Goal: Task Accomplishment & Management: Use online tool/utility

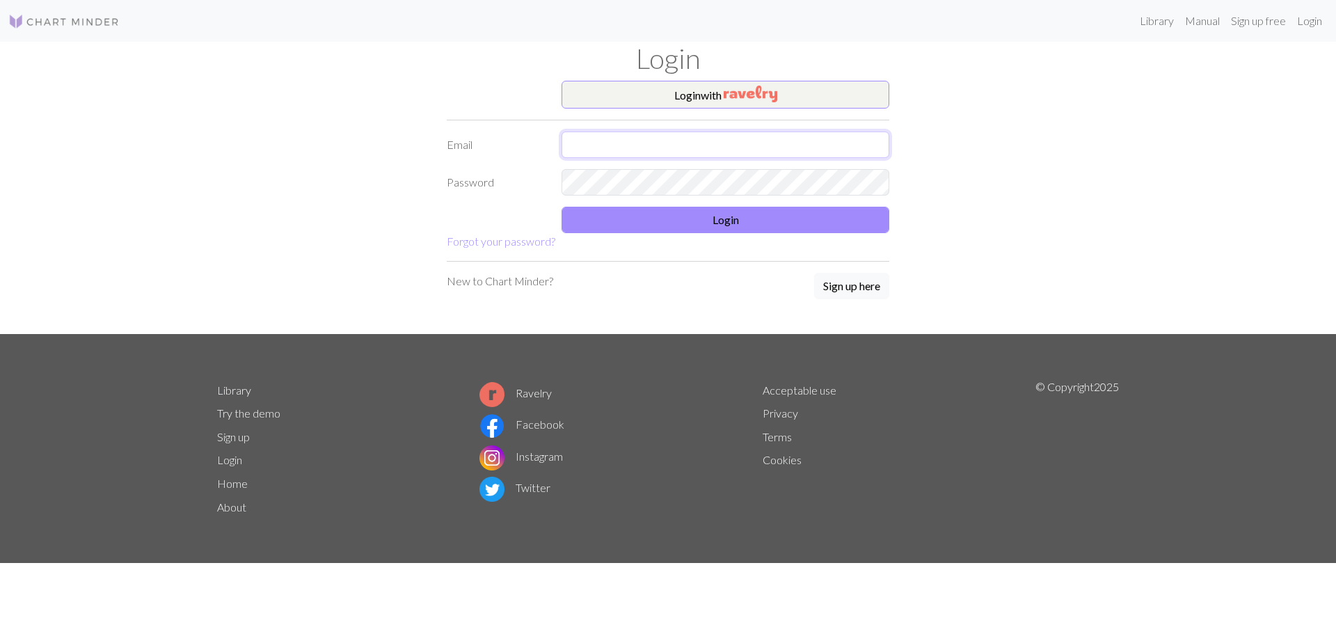
click at [665, 154] on input "text" at bounding box center [725, 145] width 328 height 26
click at [656, 143] on input "text" at bounding box center [725, 145] width 328 height 26
click at [648, 180] on form "Login with Email Password Login Forgot your password?" at bounding box center [668, 165] width 443 height 169
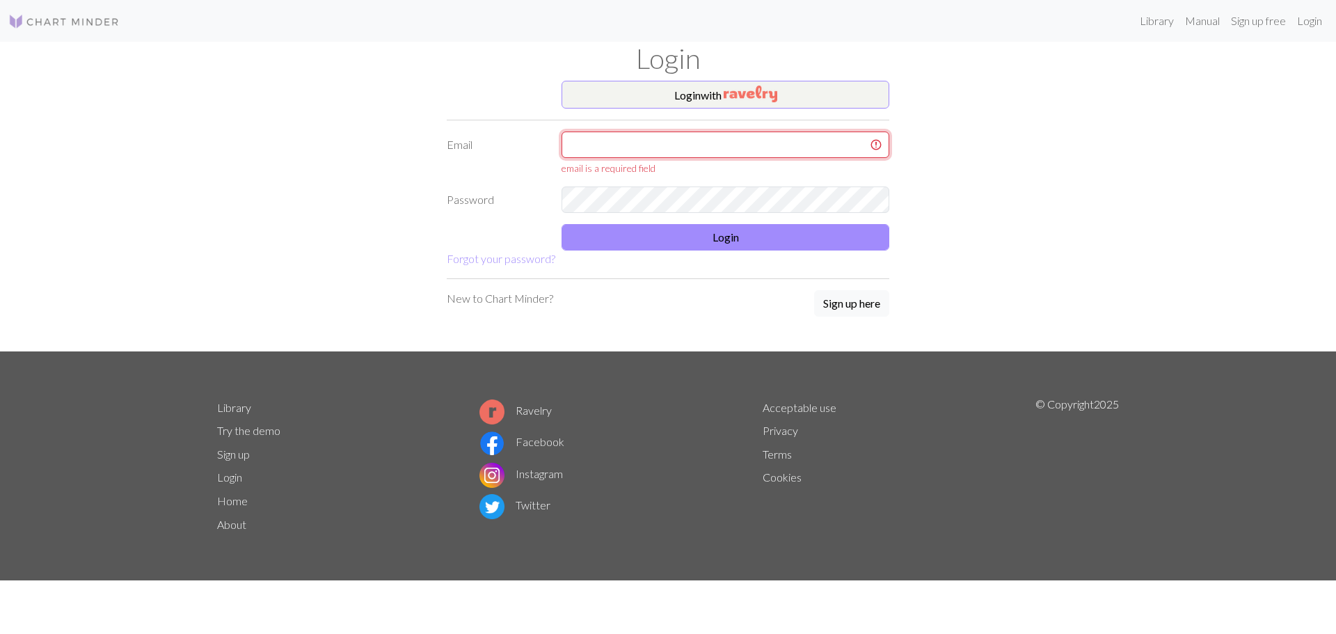
click at [648, 150] on input "text" at bounding box center [725, 145] width 328 height 26
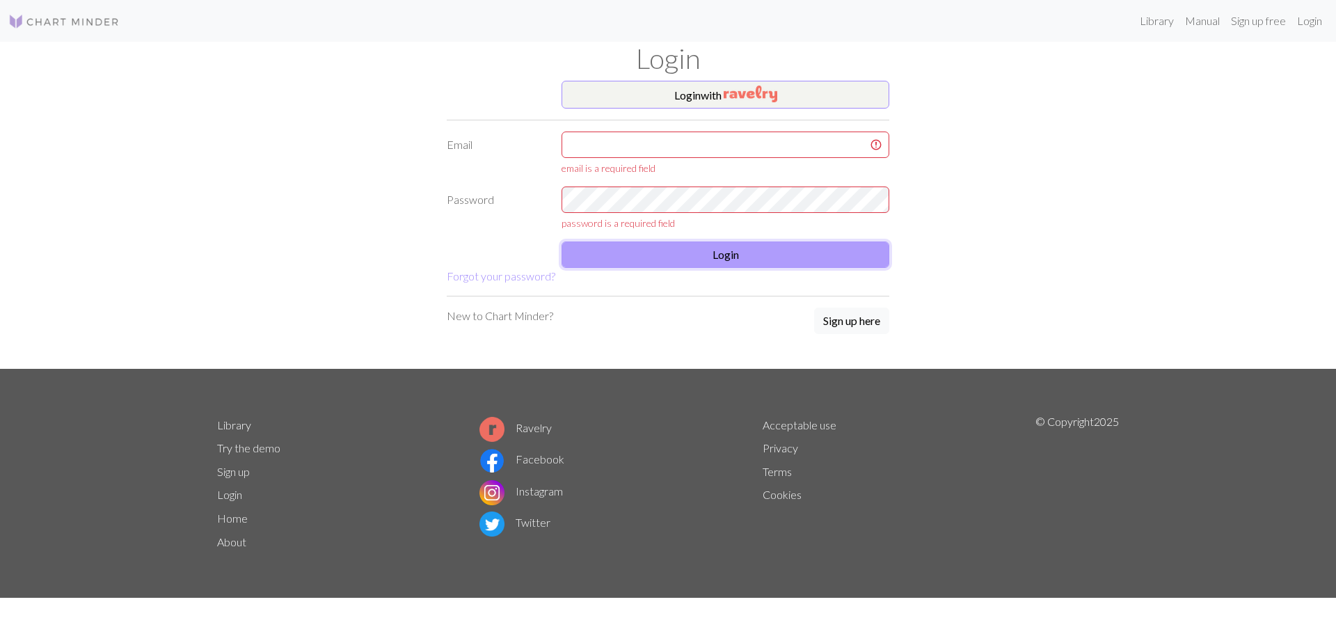
drag, startPoint x: 767, startPoint y: 230, endPoint x: 639, endPoint y: 241, distance: 129.3
click at [639, 241] on button "Login" at bounding box center [725, 254] width 328 height 26
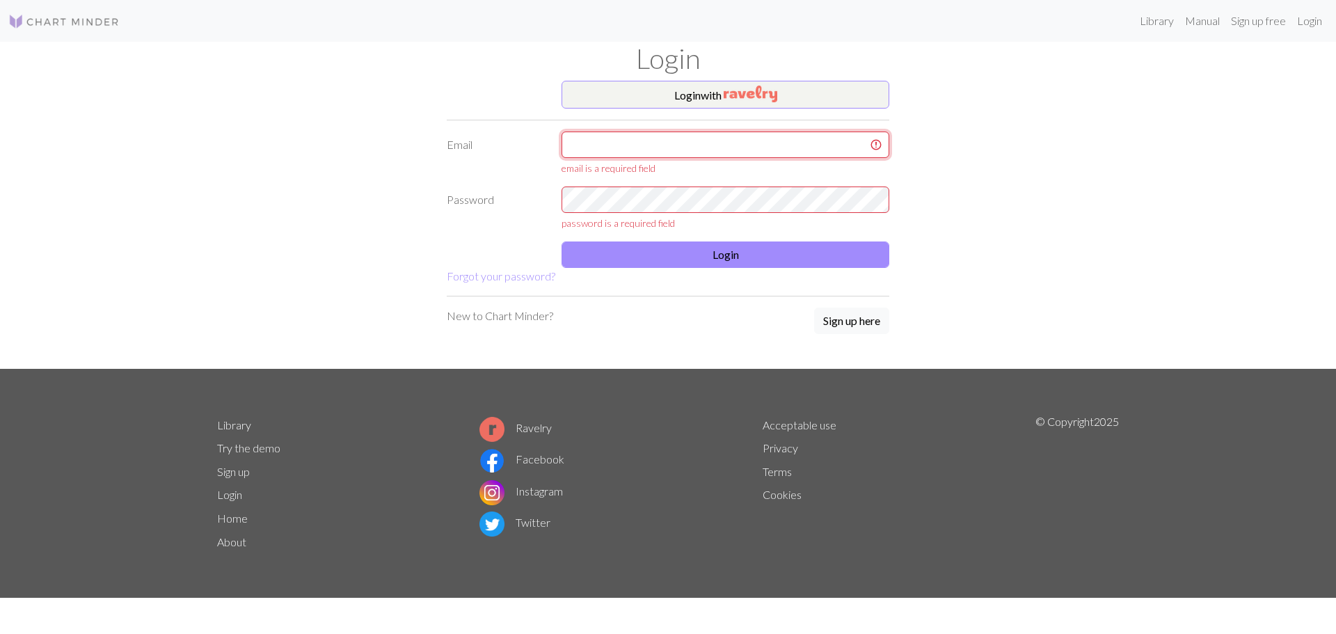
click at [655, 138] on input "text" at bounding box center [725, 145] width 328 height 26
click at [0, 633] on com-1password-button at bounding box center [0, 634] width 0 height 0
click at [1106, 338] on div "Login with Email email is a required field Password password is a required fiel…" at bounding box center [668, 225] width 918 height 288
click at [655, 148] on input "text" at bounding box center [725, 145] width 328 height 26
type input "[PERSON_NAME][EMAIL_ADDRESS][PERSON_NAME][DOMAIN_NAME]"
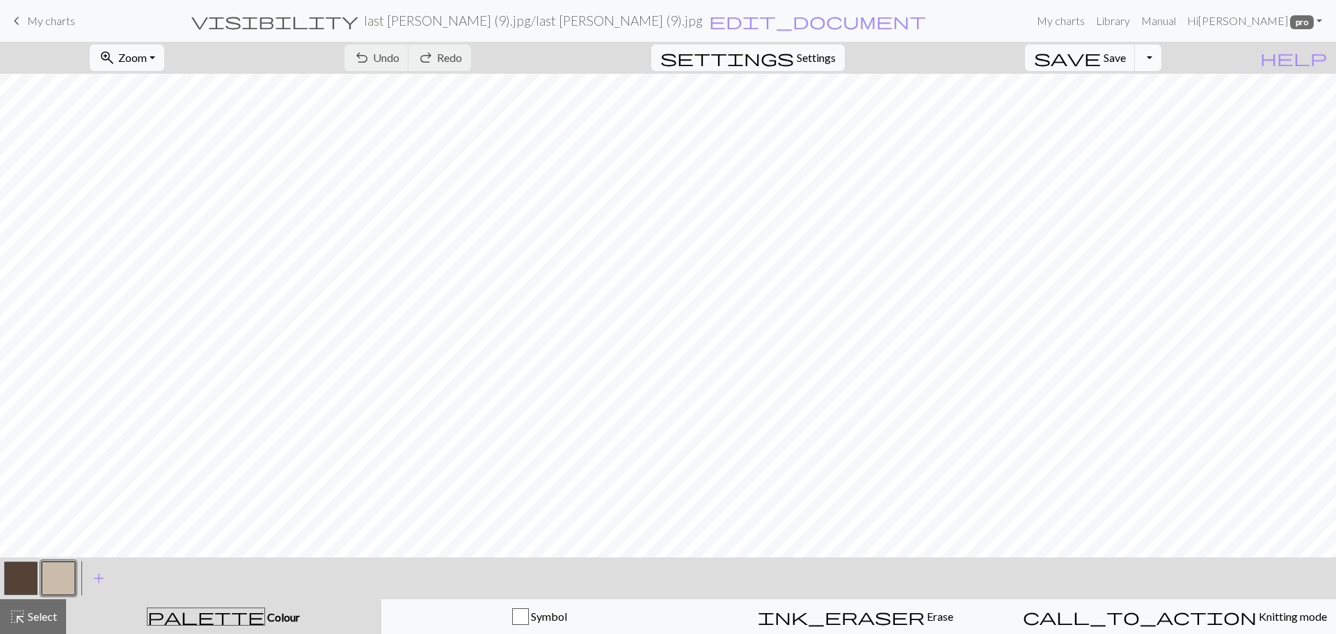
click at [1161, 58] on button "Toggle Dropdown" at bounding box center [1148, 58] width 26 height 26
click at [1141, 83] on button "file_copy Save a copy" at bounding box center [1046, 88] width 230 height 22
click at [53, 16] on span "My charts" at bounding box center [51, 20] width 48 height 13
click at [1161, 57] on button "Toggle Dropdown" at bounding box center [1148, 58] width 26 height 26
click at [1121, 83] on button "file_copy Save a copy" at bounding box center [1046, 88] width 230 height 22
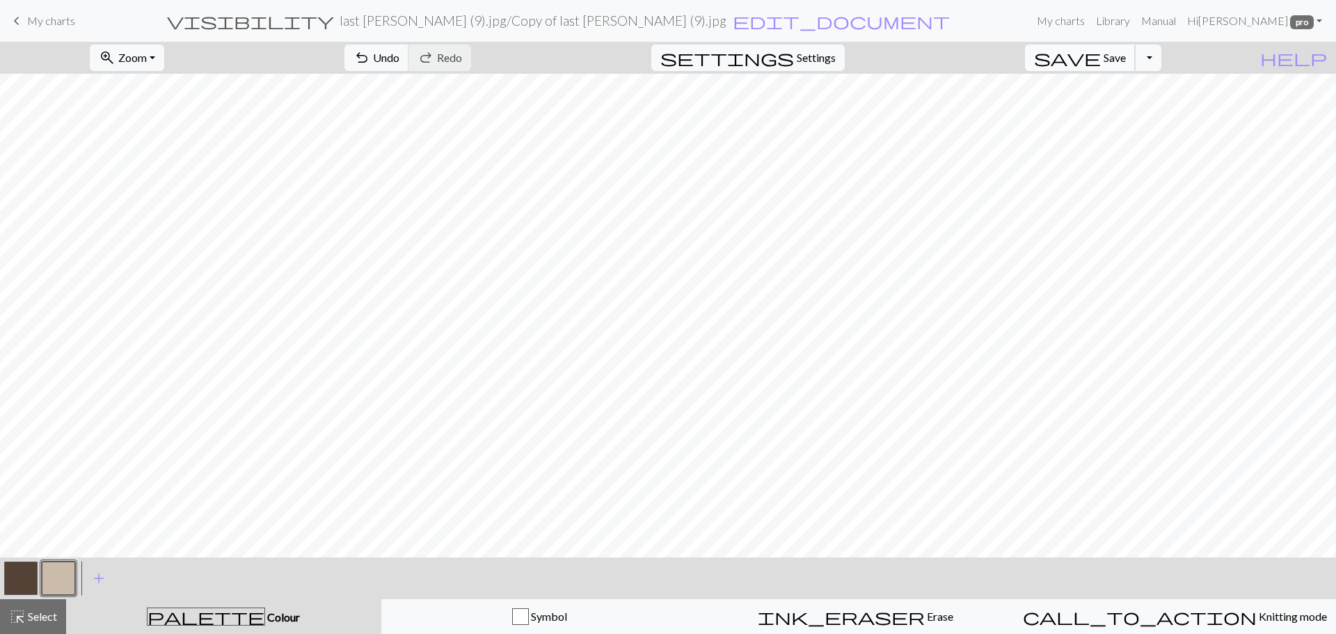
click at [1101, 58] on span "save" at bounding box center [1067, 57] width 67 height 19
click at [38, 21] on span "My charts" at bounding box center [51, 20] width 48 height 13
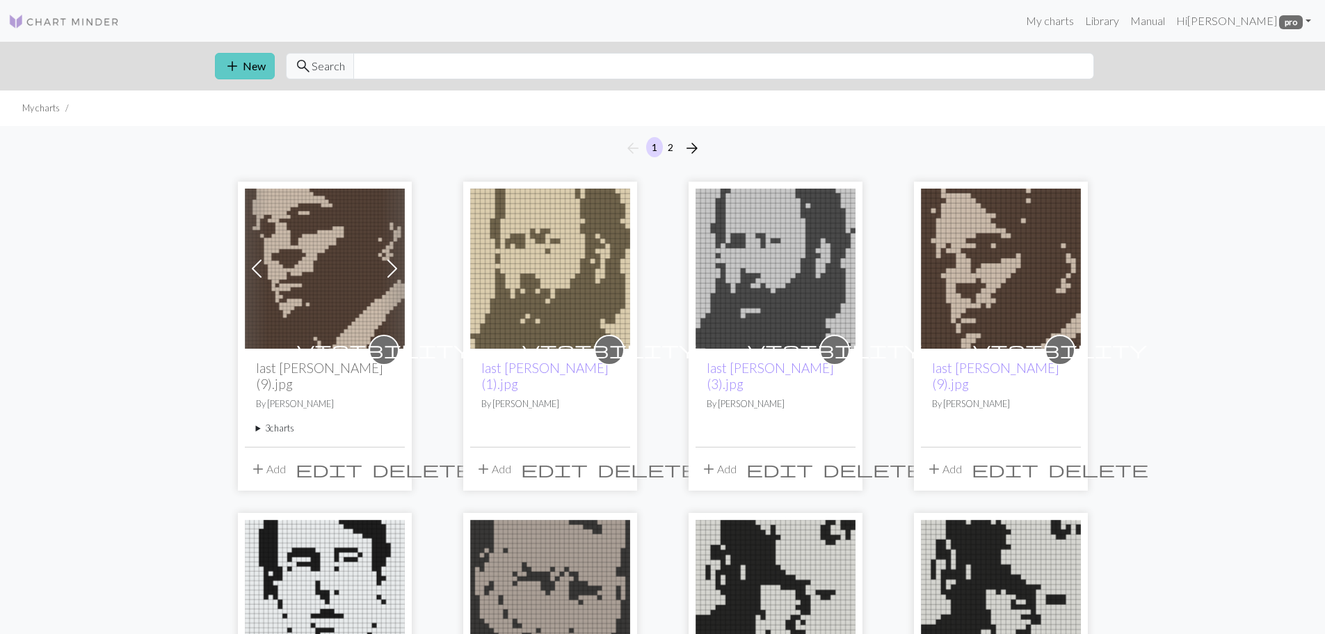
click at [229, 65] on span "add" at bounding box center [232, 65] width 17 height 19
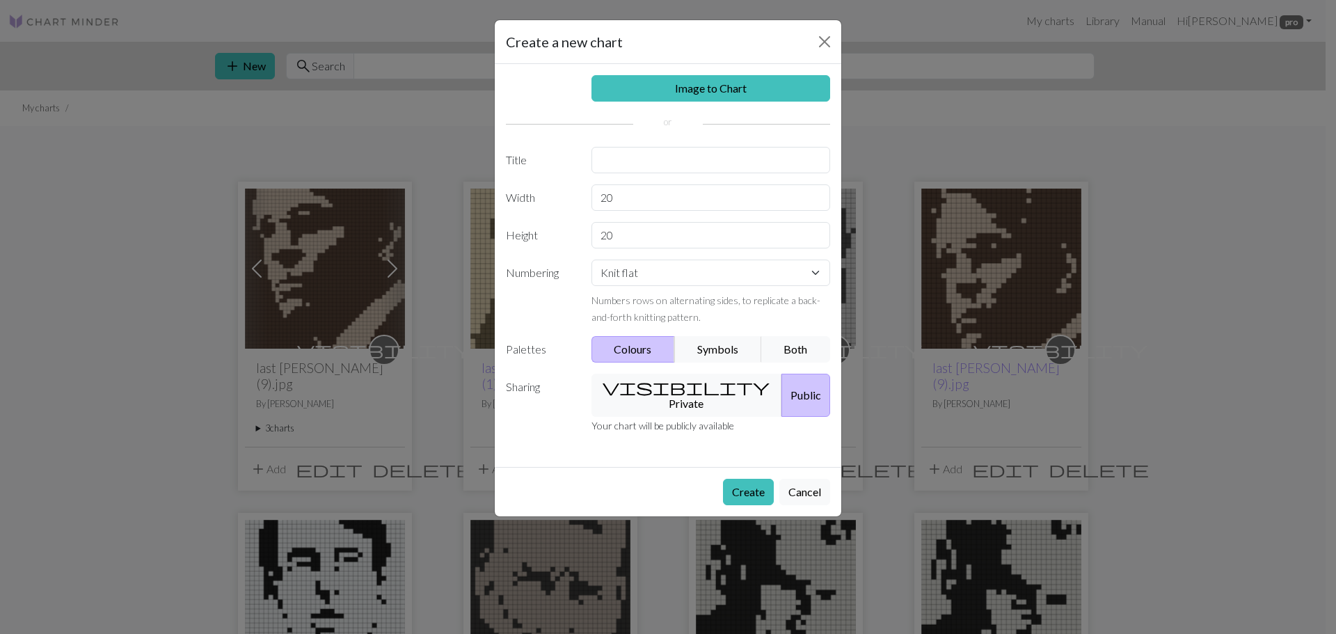
drag, startPoint x: 806, startPoint y: 475, endPoint x: 516, endPoint y: 438, distance: 292.5
click at [804, 479] on button "Cancel" at bounding box center [804, 492] width 51 height 26
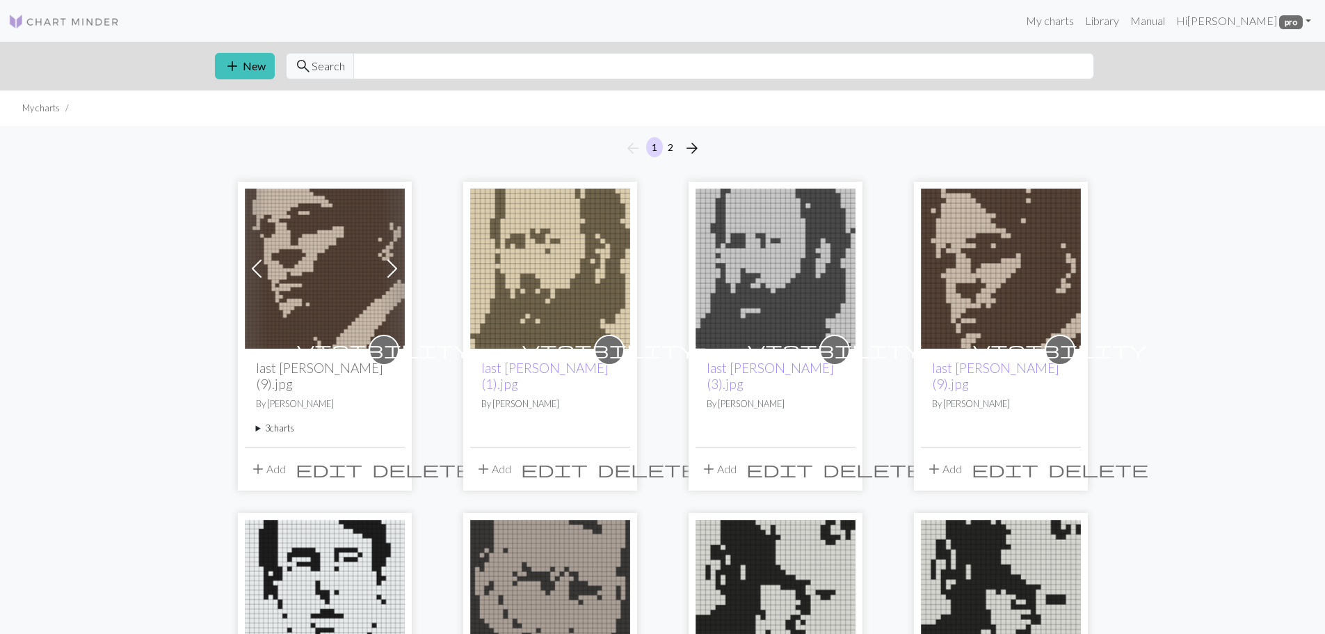
click at [286, 422] on summary "3 charts" at bounding box center [325, 428] width 138 height 13
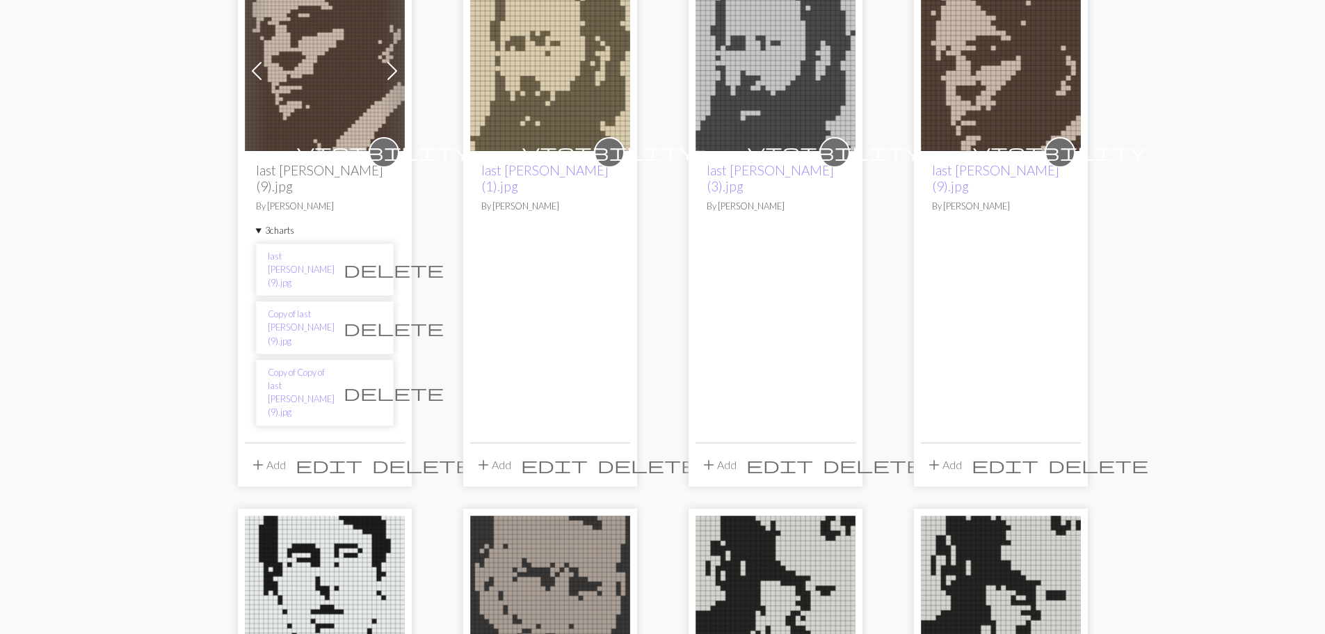
scroll to position [209, 0]
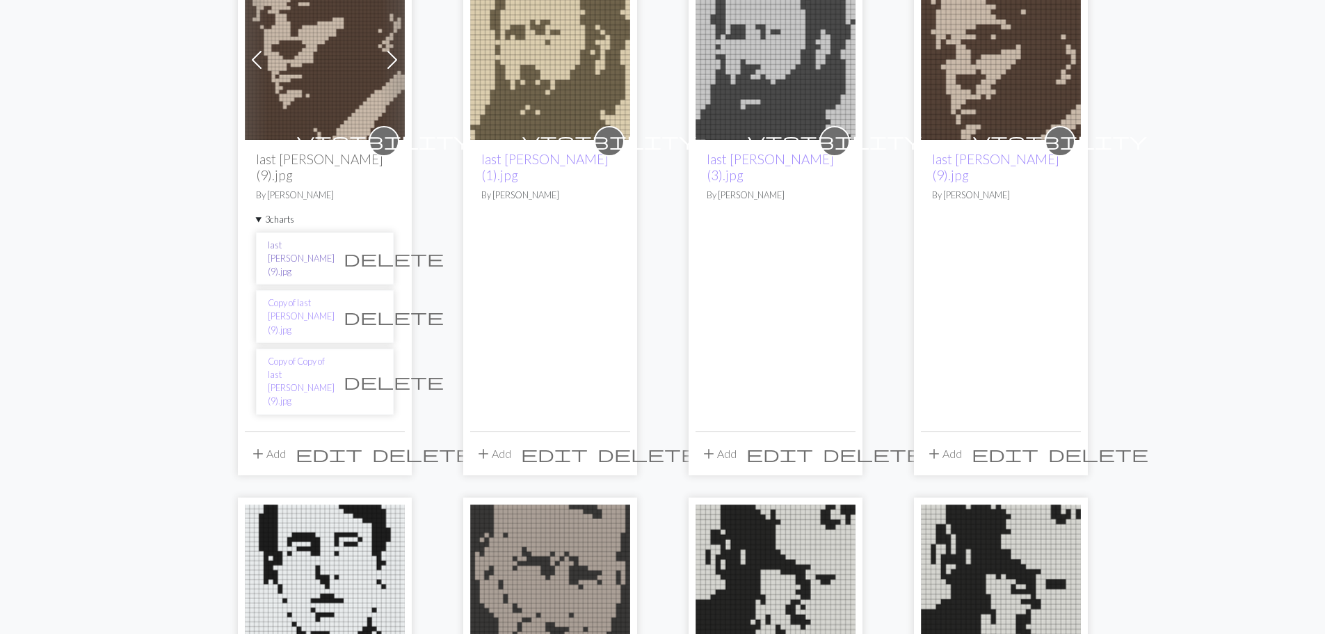
click at [289, 239] on link "last [PERSON_NAME] (9).jpg" at bounding box center [301, 259] width 67 height 40
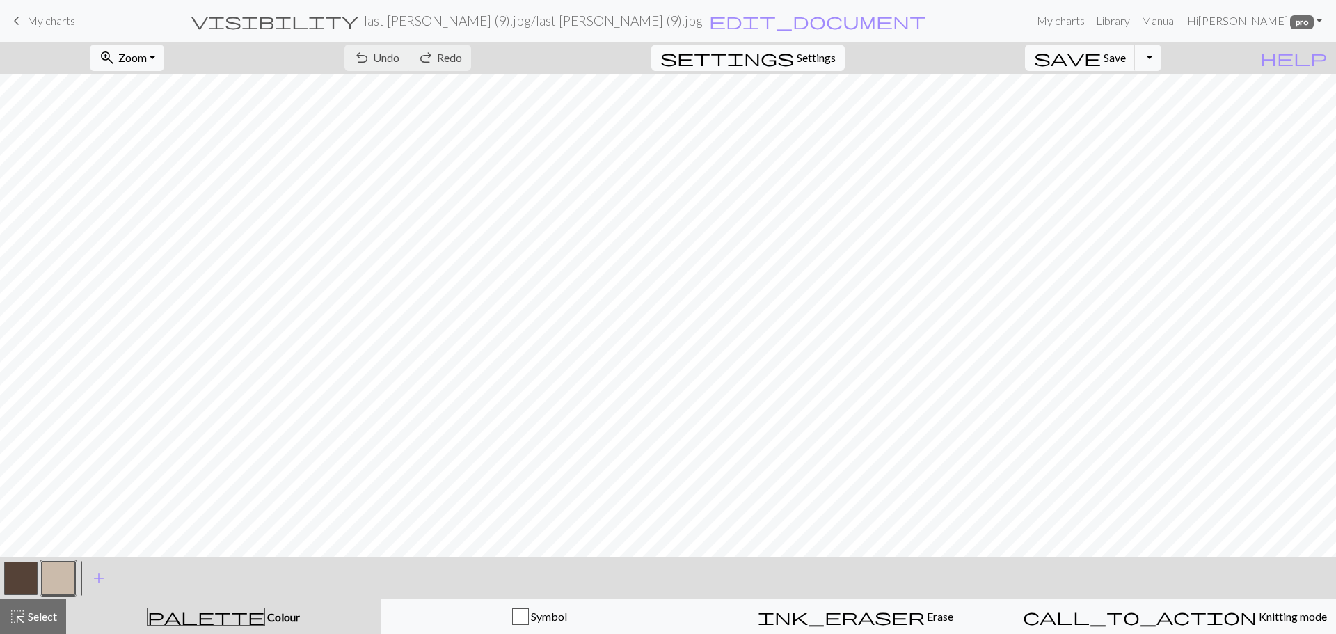
click at [813, 54] on button "settings Settings" at bounding box center [747, 58] width 193 height 26
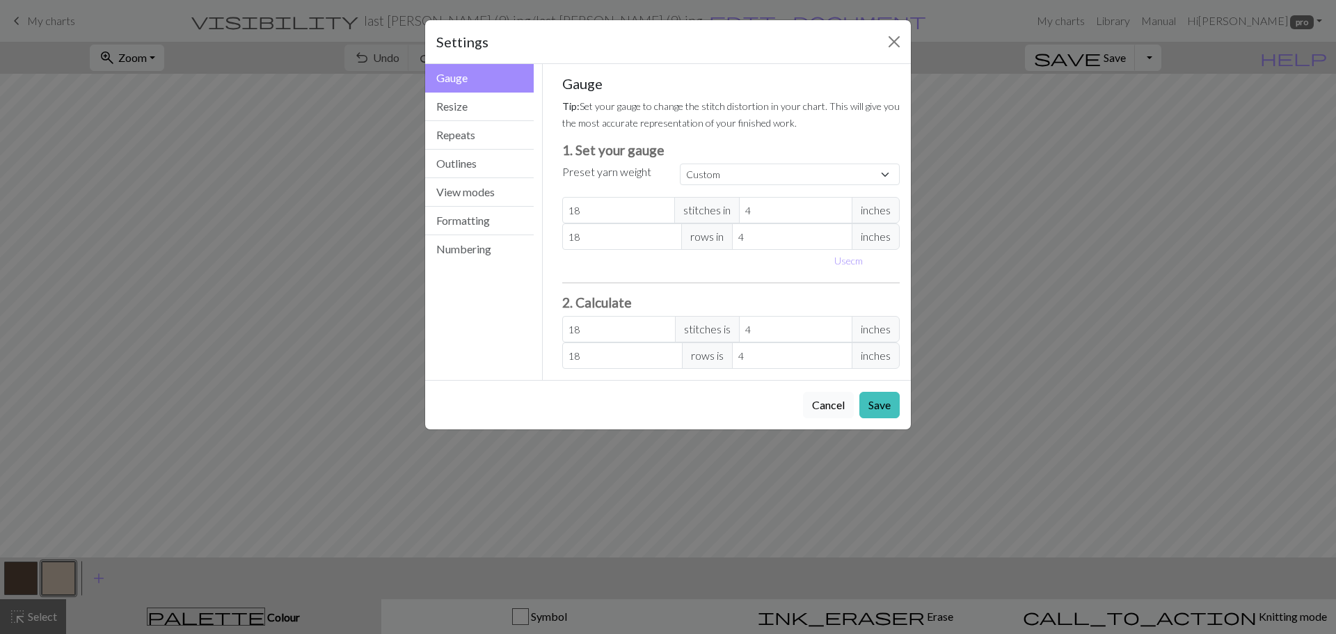
click at [819, 400] on button "Cancel" at bounding box center [828, 405] width 51 height 26
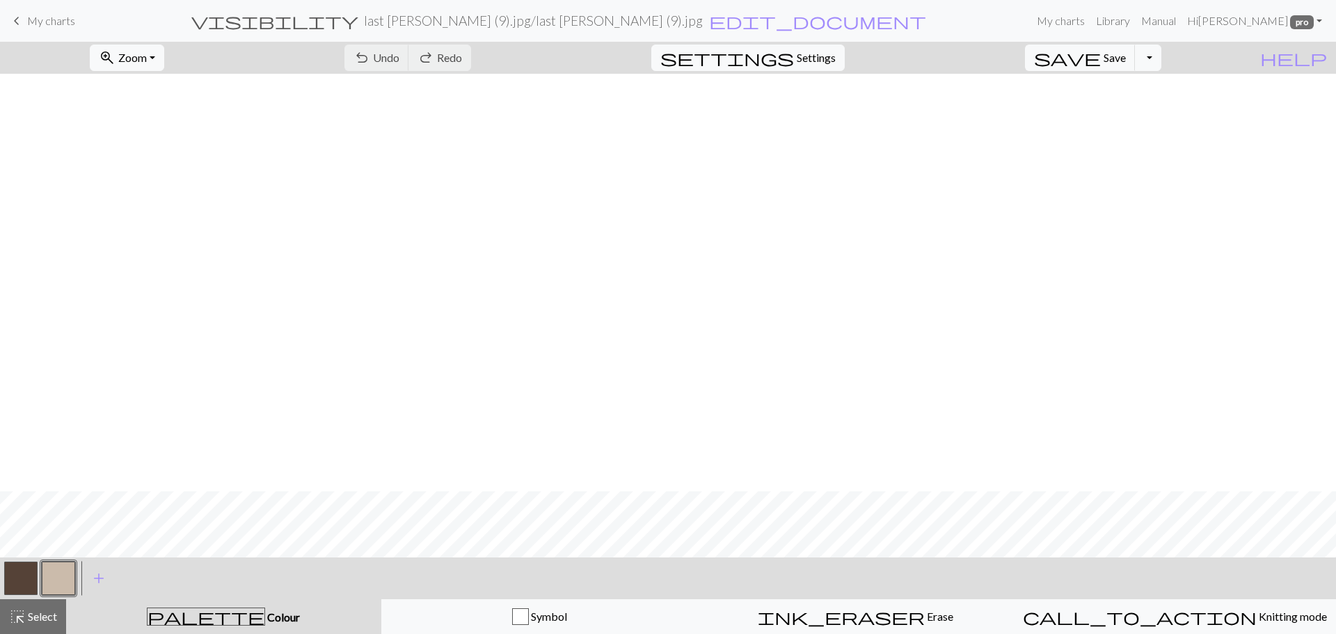
scroll to position [417, 0]
click at [481, 59] on div "undo Undo Undo redo Redo Redo" at bounding box center [408, 58] width 148 height 32
click at [23, 21] on span "keyboard_arrow_left" at bounding box center [16, 20] width 17 height 19
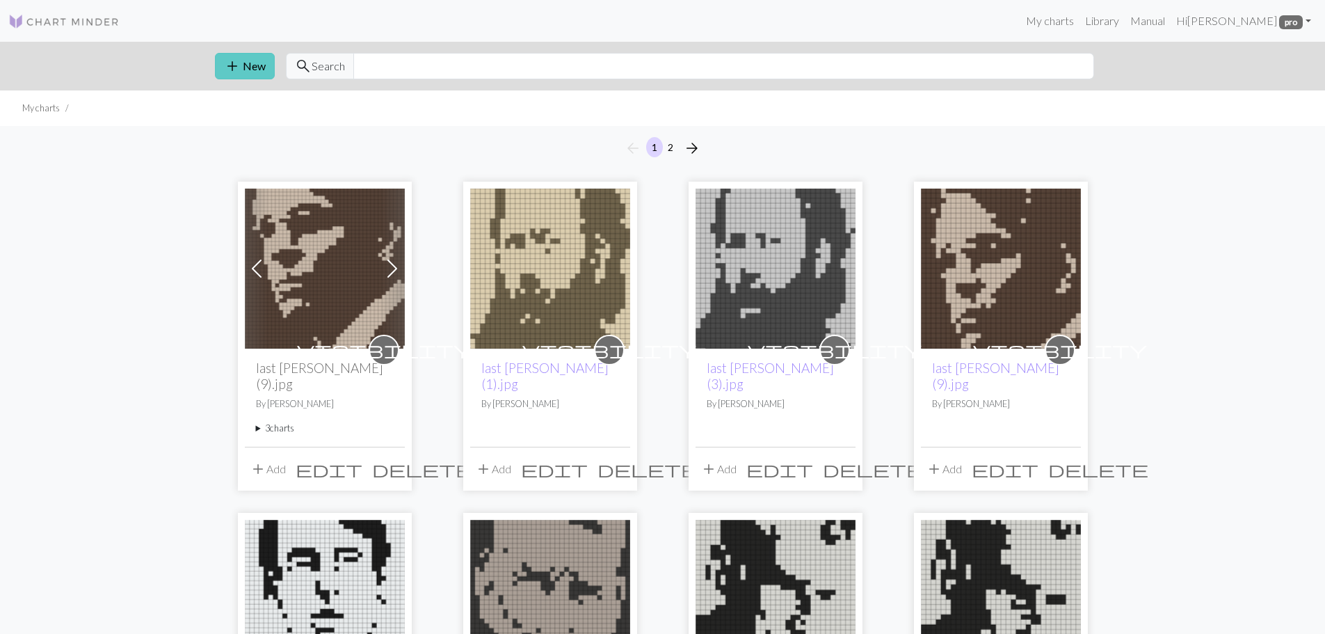
click at [238, 66] on span "add" at bounding box center [232, 65] width 17 height 19
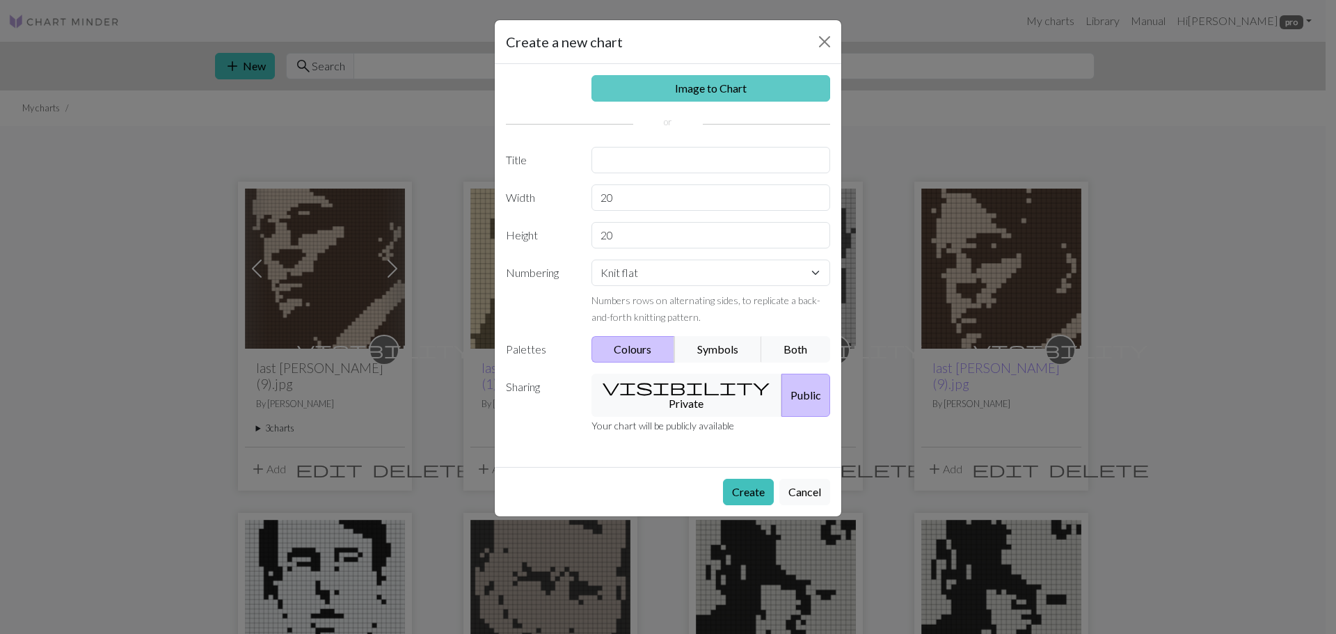
click at [687, 88] on link "Image to Chart" at bounding box center [710, 88] width 239 height 26
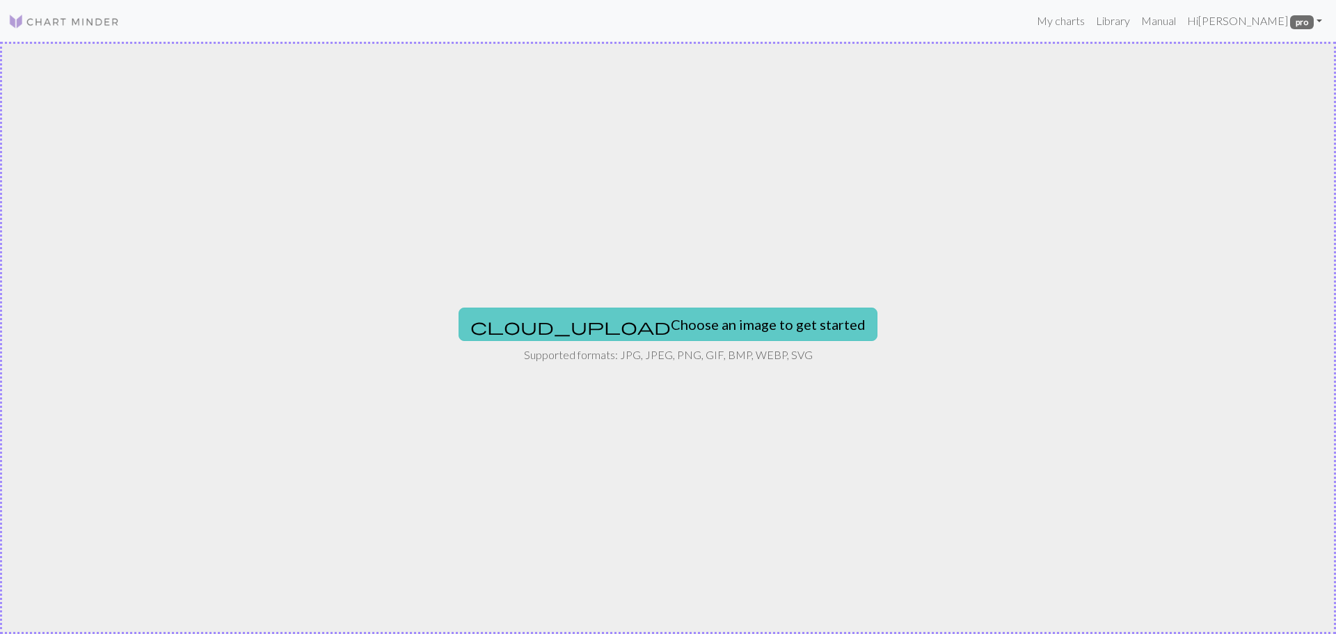
click at [656, 330] on button "cloud_upload Choose an image to get started" at bounding box center [668, 324] width 419 height 33
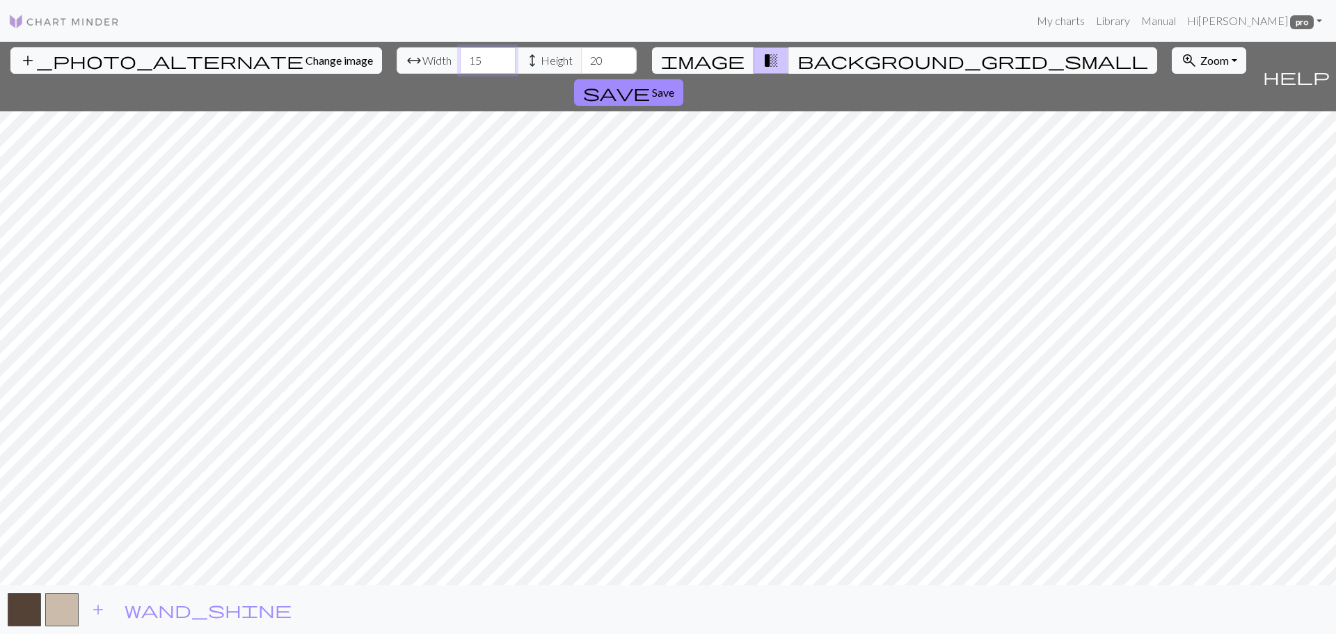
click at [460, 58] on input "15" at bounding box center [488, 60] width 56 height 26
click at [460, 58] on input "16" at bounding box center [488, 60] width 56 height 26
click at [460, 58] on input "17" at bounding box center [488, 60] width 56 height 26
click at [460, 58] on input "18" at bounding box center [488, 60] width 56 height 26
click at [460, 58] on input "19" at bounding box center [488, 60] width 56 height 26
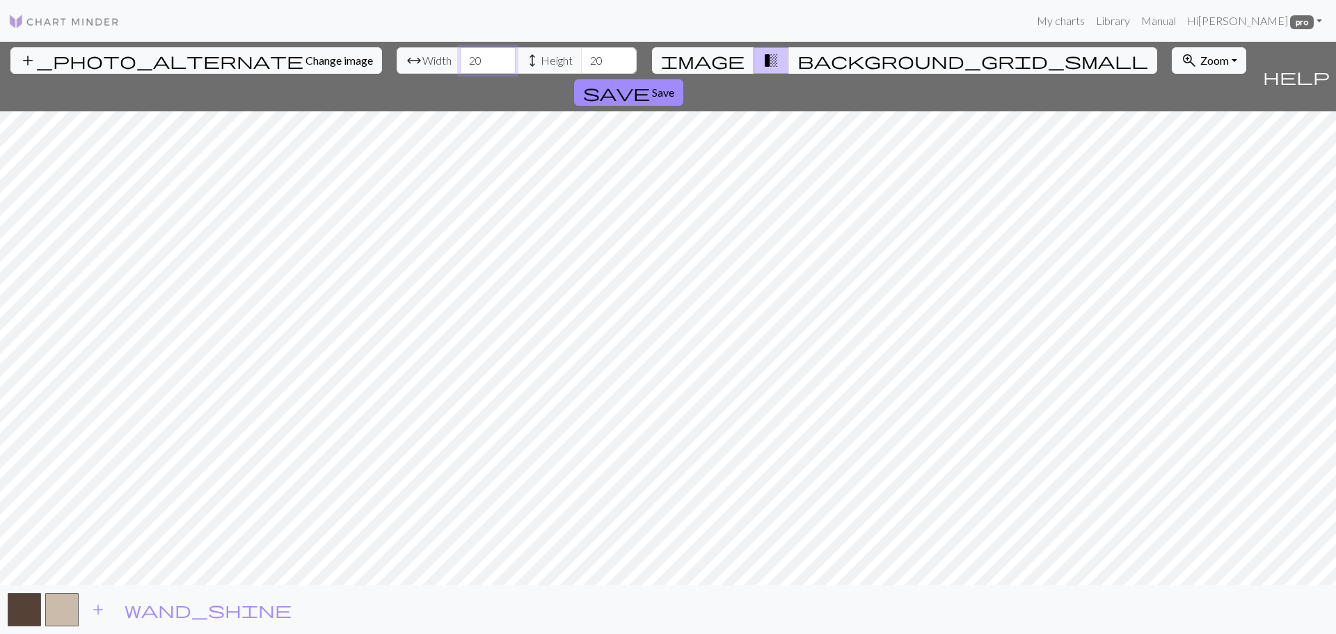
click at [460, 57] on input "20" at bounding box center [488, 60] width 56 height 26
click at [460, 57] on input "21" at bounding box center [488, 60] width 56 height 26
click at [460, 57] on input "22" at bounding box center [488, 60] width 56 height 26
click at [460, 56] on input "23" at bounding box center [488, 60] width 56 height 26
click at [460, 56] on input "24" at bounding box center [488, 60] width 56 height 26
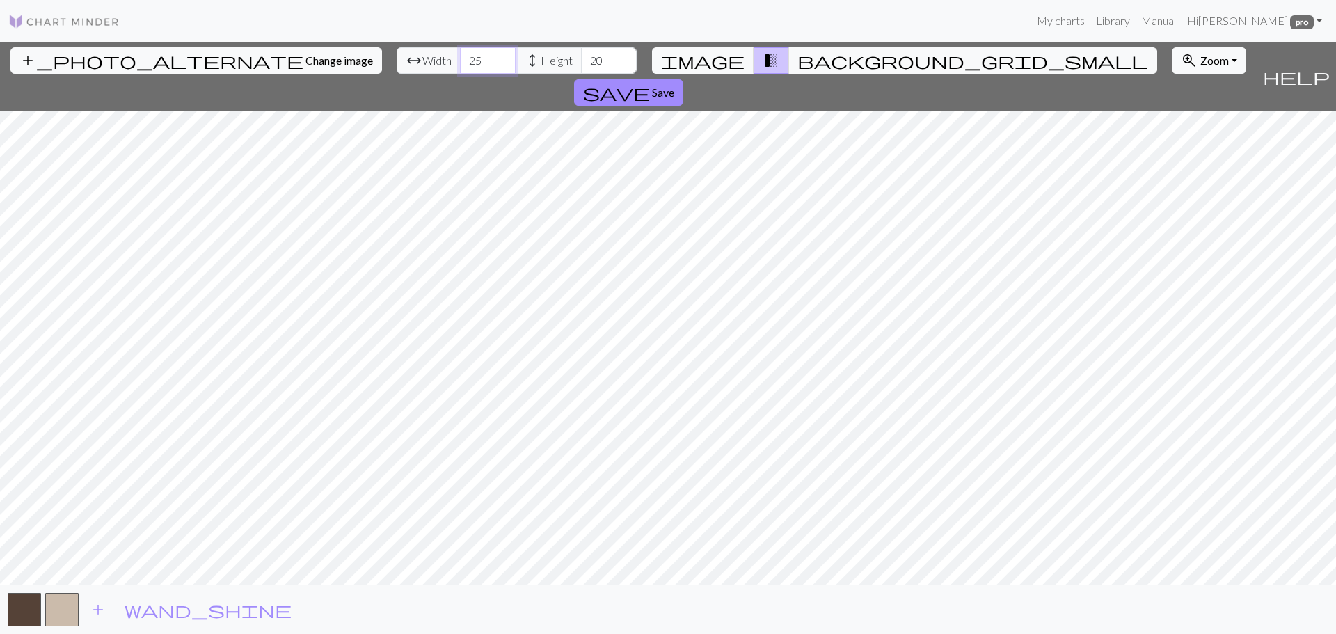
click at [460, 56] on input "25" at bounding box center [488, 60] width 56 height 26
click at [460, 56] on input "26" at bounding box center [488, 60] width 56 height 26
click at [460, 56] on input "27" at bounding box center [488, 60] width 56 height 26
click at [460, 56] on input "28" at bounding box center [488, 60] width 56 height 26
click at [460, 56] on input "29" at bounding box center [488, 60] width 56 height 26
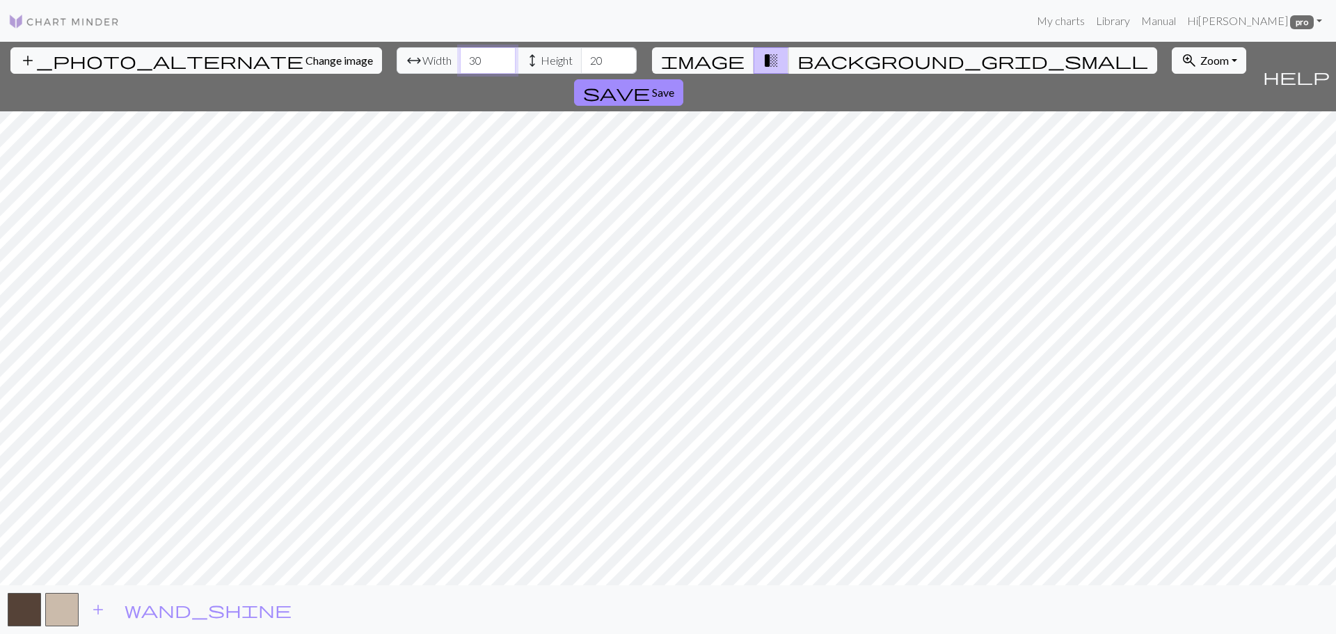
click at [460, 56] on input "30" at bounding box center [488, 60] width 56 height 26
click at [460, 56] on input "31" at bounding box center [488, 60] width 56 height 26
click at [460, 56] on input "32" at bounding box center [488, 60] width 56 height 26
click at [460, 56] on input "34" at bounding box center [488, 60] width 56 height 26
click at [460, 55] on input "35" at bounding box center [488, 60] width 56 height 26
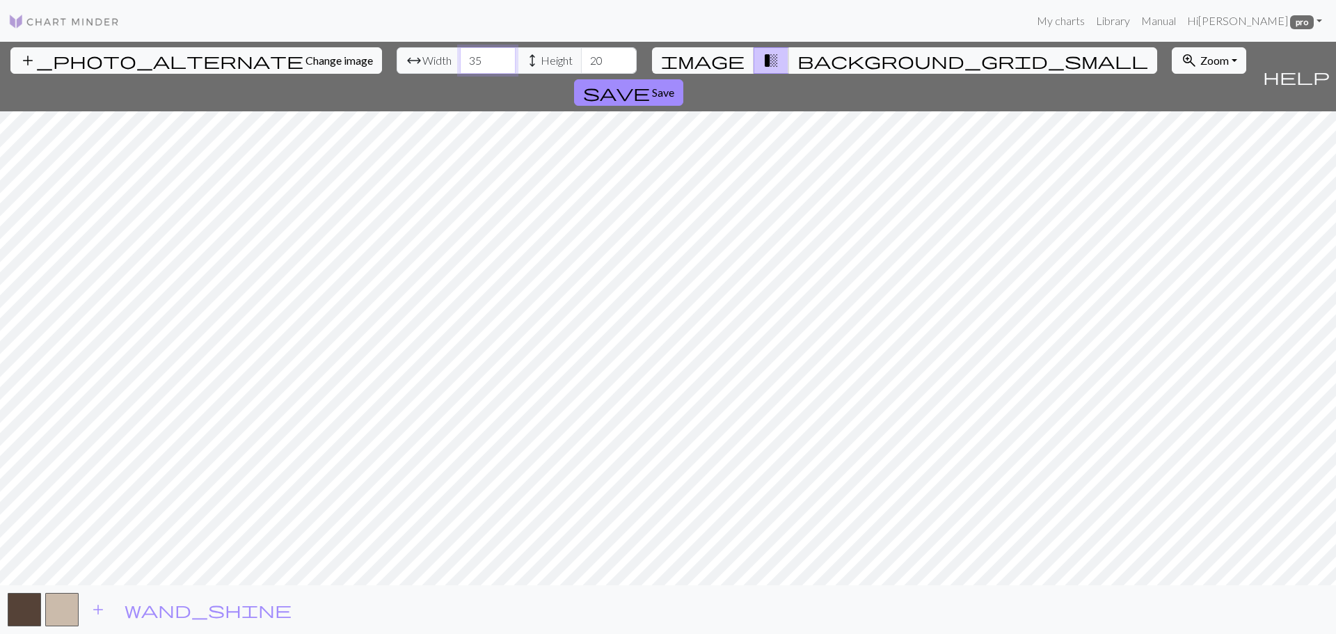
click at [460, 55] on input "35" at bounding box center [488, 60] width 56 height 26
click at [460, 54] on input "36" at bounding box center [488, 60] width 56 height 26
click at [460, 54] on input "37" at bounding box center [488, 60] width 56 height 26
click at [460, 54] on input "38" at bounding box center [488, 60] width 56 height 26
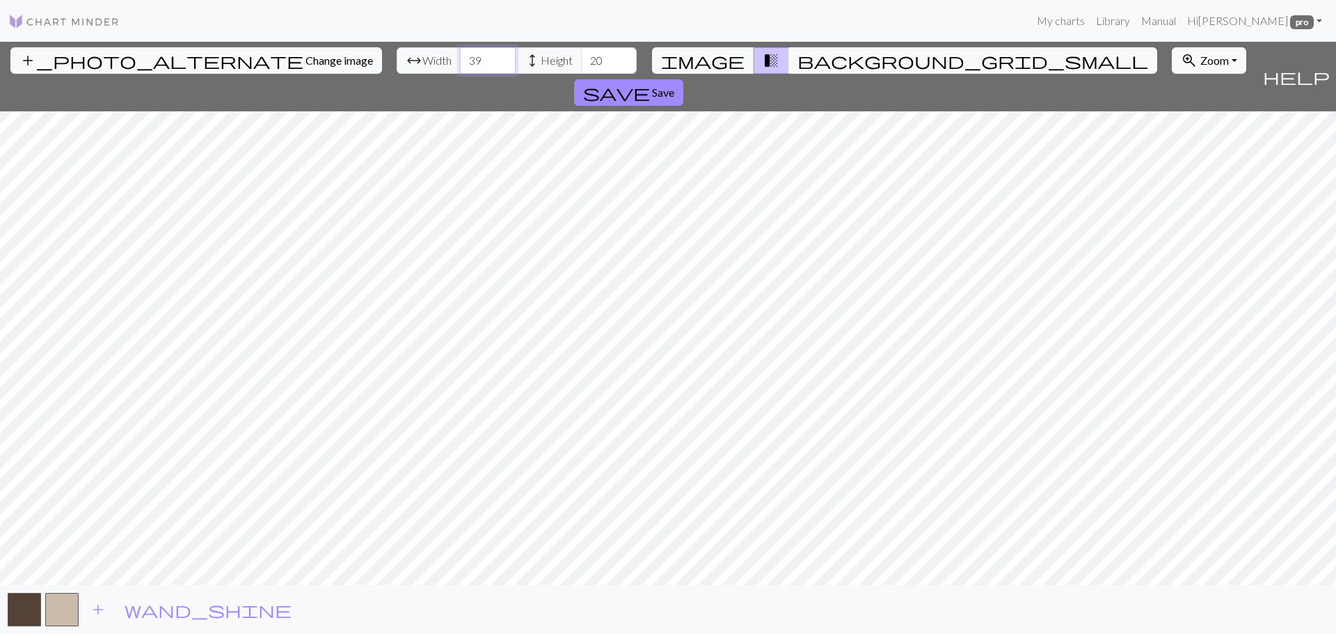
click at [460, 54] on input "39" at bounding box center [488, 60] width 56 height 26
click at [460, 54] on input "40" at bounding box center [488, 60] width 56 height 26
click at [460, 54] on input "41" at bounding box center [488, 60] width 56 height 26
type input "42"
click at [460, 54] on input "42" at bounding box center [488, 60] width 56 height 26
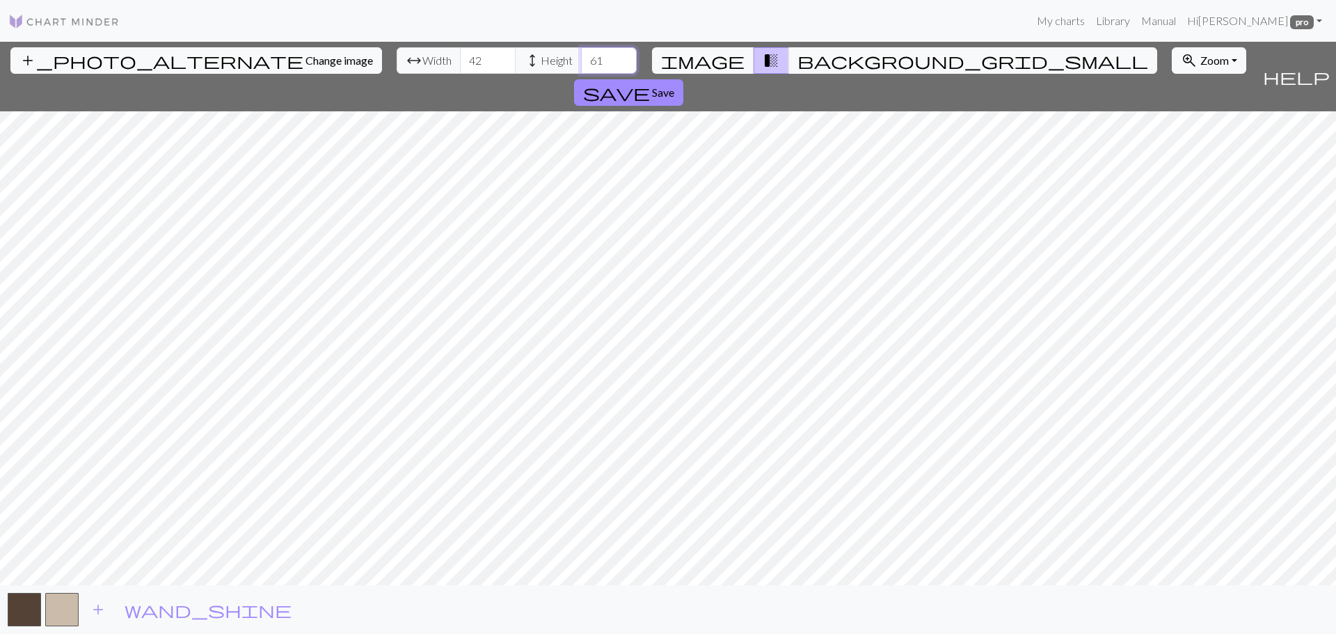
type input "62"
click at [581, 57] on input "62" at bounding box center [609, 60] width 56 height 26
click at [721, 63] on span "image" at bounding box center [702, 60] width 83 height 19
click at [763, 65] on span "transition_fade" at bounding box center [771, 60] width 17 height 19
click at [726, 54] on span "image" at bounding box center [702, 60] width 83 height 19
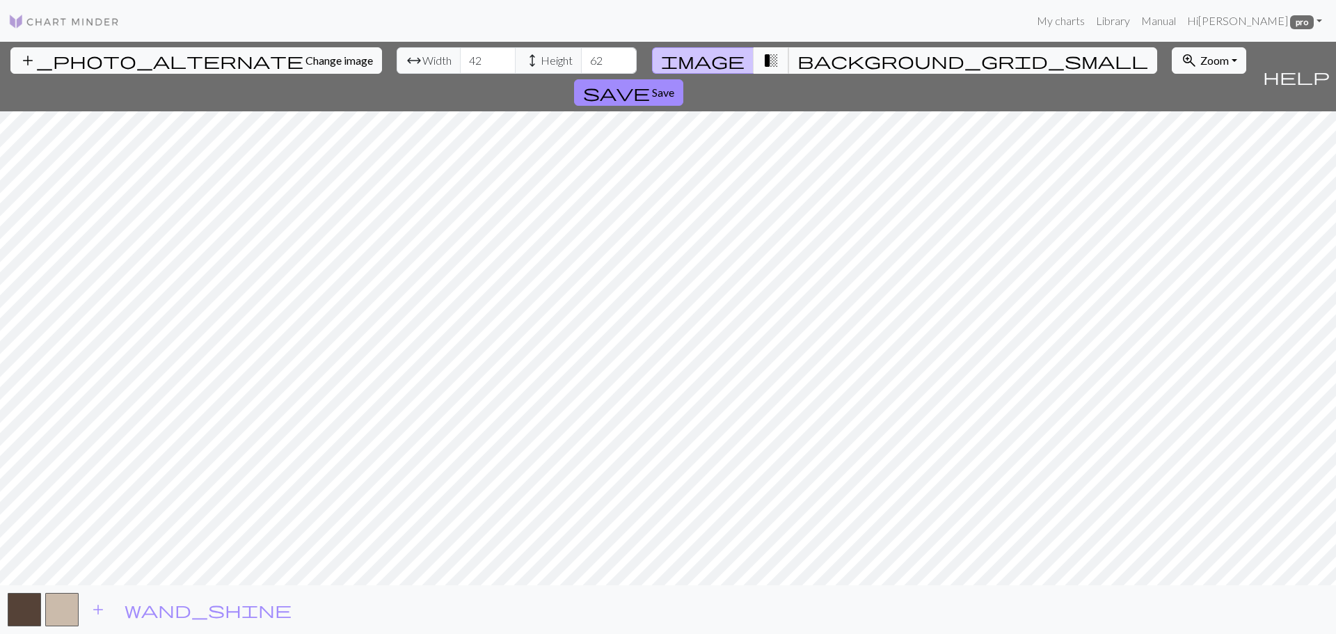
click at [754, 60] on button "transition_fade" at bounding box center [771, 60] width 35 height 26
click at [722, 52] on span "image" at bounding box center [702, 60] width 83 height 19
click at [460, 57] on input "43" at bounding box center [488, 60] width 56 height 26
click at [460, 57] on input "44" at bounding box center [488, 60] width 56 height 26
click at [460, 57] on input "45" at bounding box center [488, 60] width 56 height 26
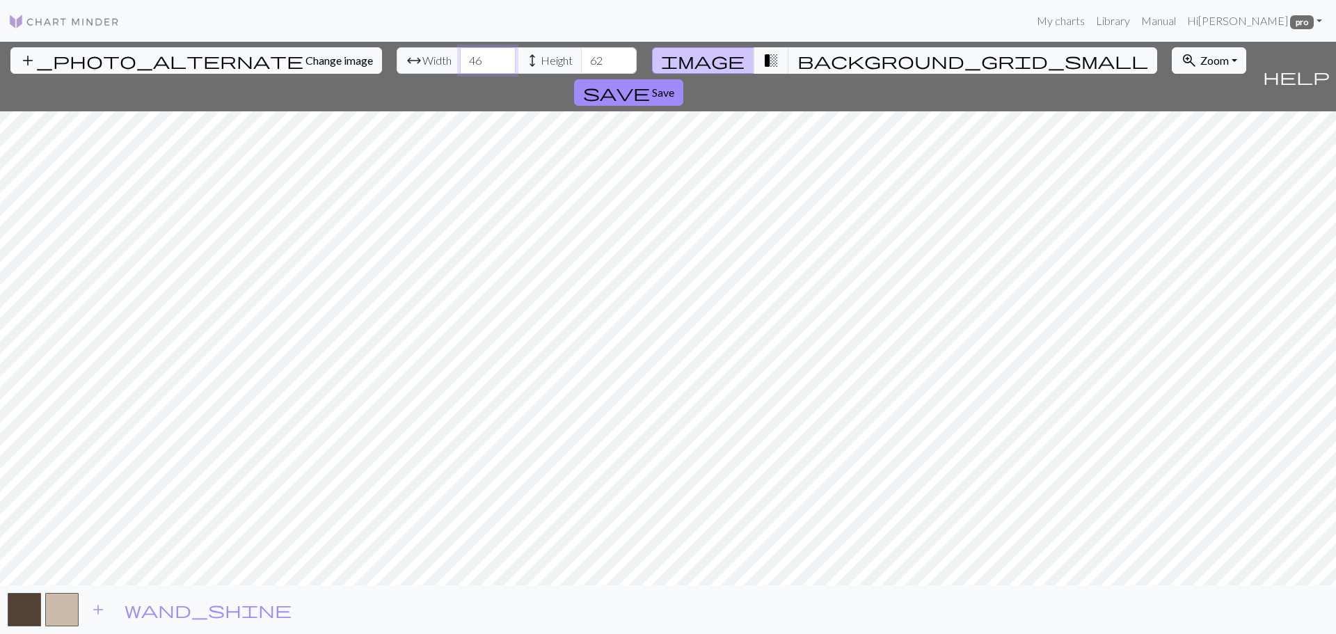
click at [460, 57] on input "46" at bounding box center [488, 60] width 56 height 26
click at [763, 58] on span "transition_fade" at bounding box center [771, 60] width 17 height 19
click at [460, 56] on input "47" at bounding box center [488, 60] width 56 height 26
click at [460, 56] on input "48" at bounding box center [488, 60] width 56 height 26
click at [460, 66] on input "47" at bounding box center [488, 60] width 56 height 26
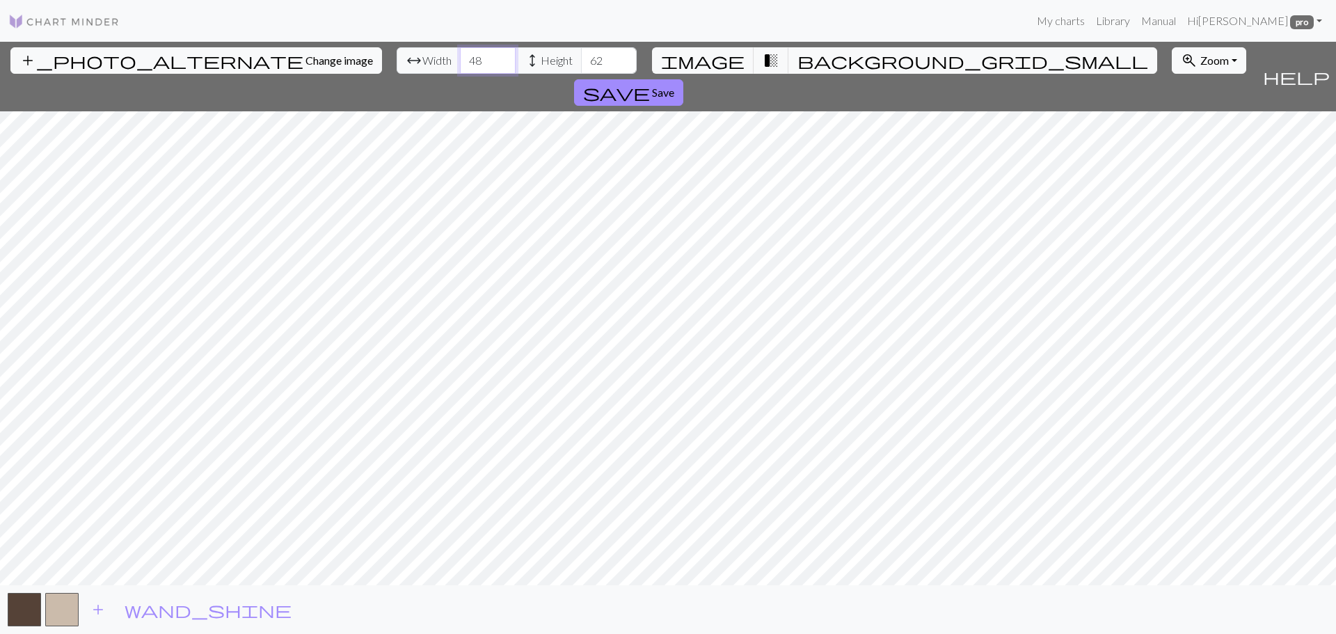
click at [460, 56] on input "48" at bounding box center [488, 60] width 56 height 26
click at [460, 56] on input "49" at bounding box center [488, 60] width 56 height 26
click at [460, 56] on input "50" at bounding box center [488, 60] width 56 height 26
click at [460, 56] on input "51" at bounding box center [488, 60] width 56 height 26
click at [460, 56] on input "52" at bounding box center [488, 60] width 56 height 26
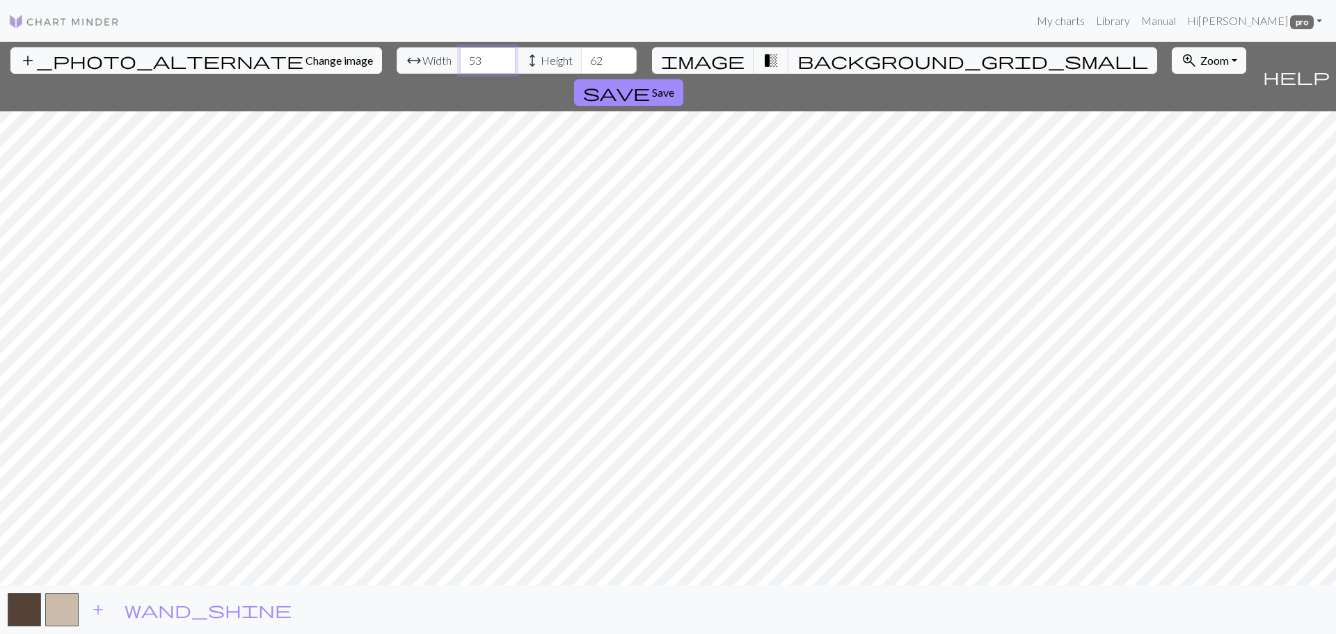
click at [460, 56] on input "53" at bounding box center [488, 60] width 56 height 26
click at [460, 56] on input "54" at bounding box center [488, 60] width 56 height 26
click at [460, 56] on input "55" at bounding box center [488, 60] width 56 height 26
click at [460, 55] on input "56" at bounding box center [488, 60] width 56 height 26
click at [460, 55] on input "57" at bounding box center [488, 60] width 56 height 26
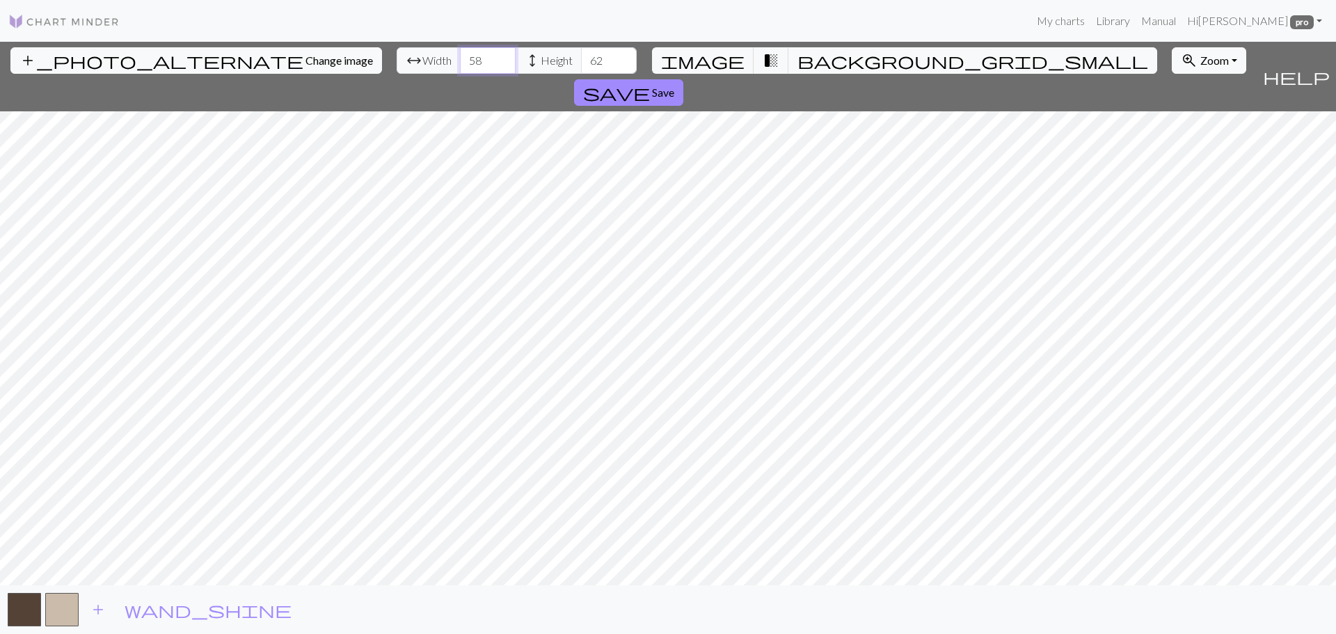
click at [460, 55] on input "58" at bounding box center [488, 60] width 56 height 26
click at [460, 55] on input "59" at bounding box center [488, 60] width 56 height 26
click at [460, 55] on input "60" at bounding box center [488, 60] width 56 height 26
click at [460, 65] on input "59" at bounding box center [488, 60] width 56 height 26
click at [460, 65] on input "58" at bounding box center [488, 60] width 56 height 26
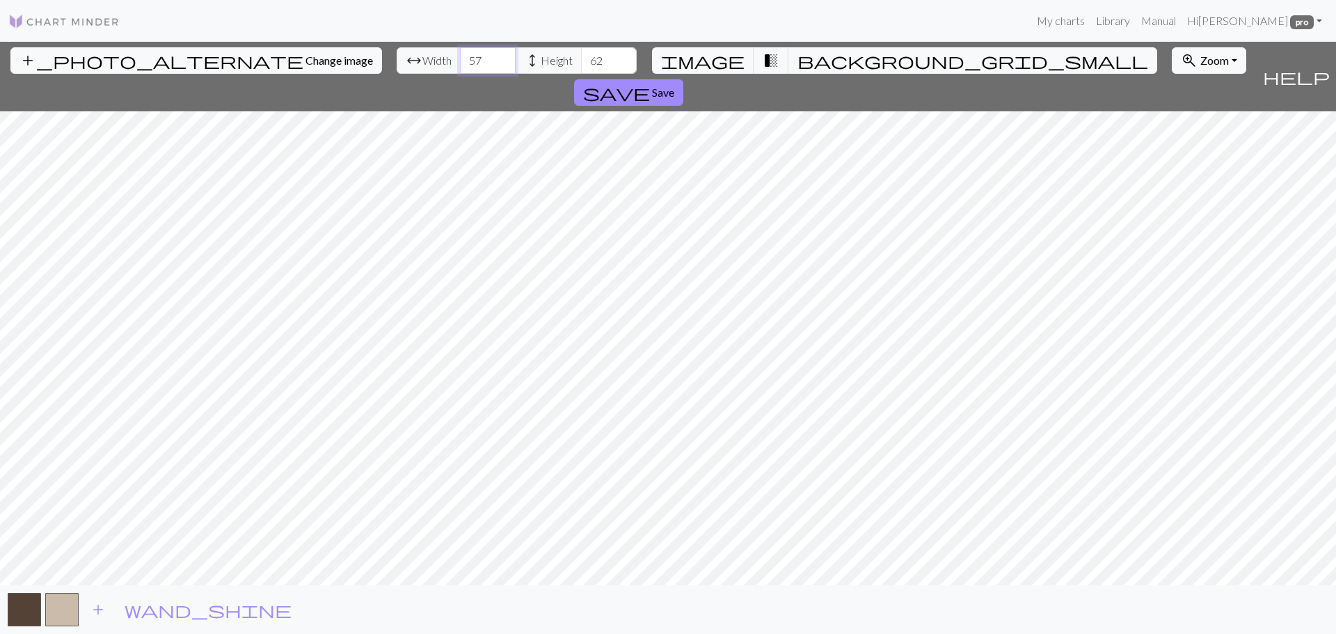
click at [460, 65] on input "57" at bounding box center [488, 60] width 56 height 26
click at [460, 65] on input "56" at bounding box center [488, 60] width 56 height 26
click at [460, 54] on input "57" at bounding box center [488, 60] width 56 height 26
click at [436, 79] on div "add_photo_alternate Change image arrow_range Width 57 height Height 62 image tr…" at bounding box center [628, 77] width 1257 height 70
click at [460, 66] on input "56" at bounding box center [488, 60] width 56 height 26
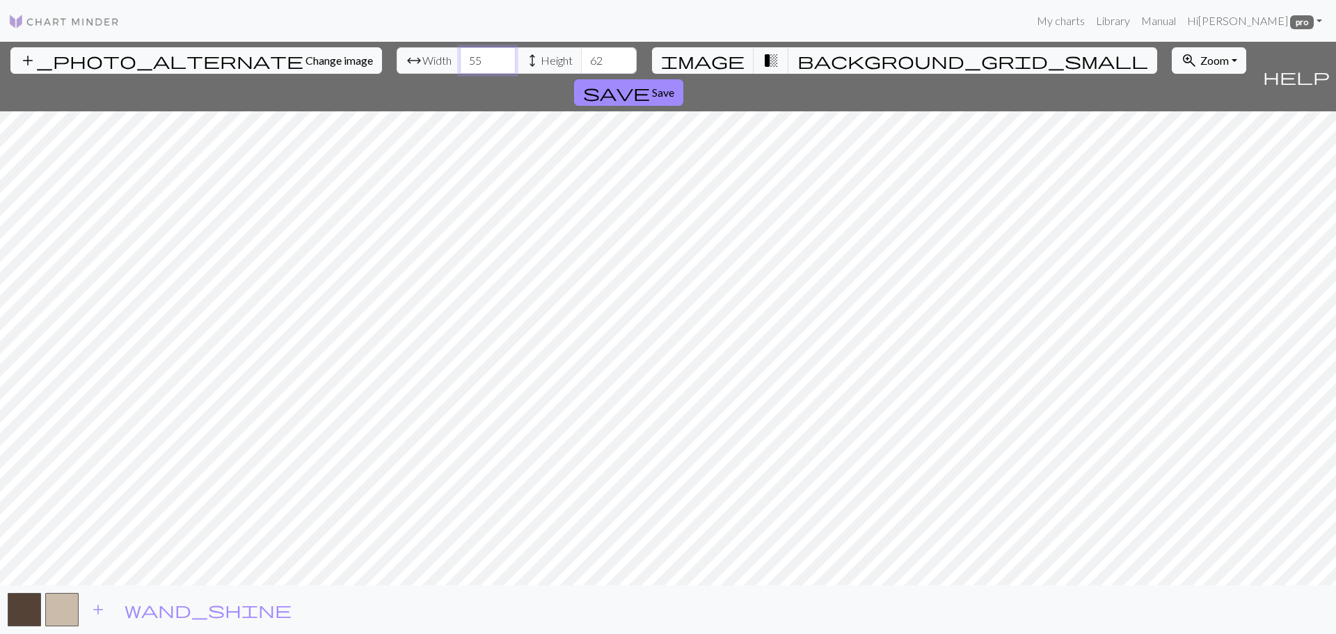
type input "55"
click at [460, 66] on input "55" at bounding box center [488, 60] width 56 height 26
click at [754, 62] on button "transition_fade" at bounding box center [771, 60] width 35 height 26
click at [726, 59] on span "image" at bounding box center [702, 60] width 83 height 19
click at [754, 60] on button "transition_fade" at bounding box center [771, 60] width 35 height 26
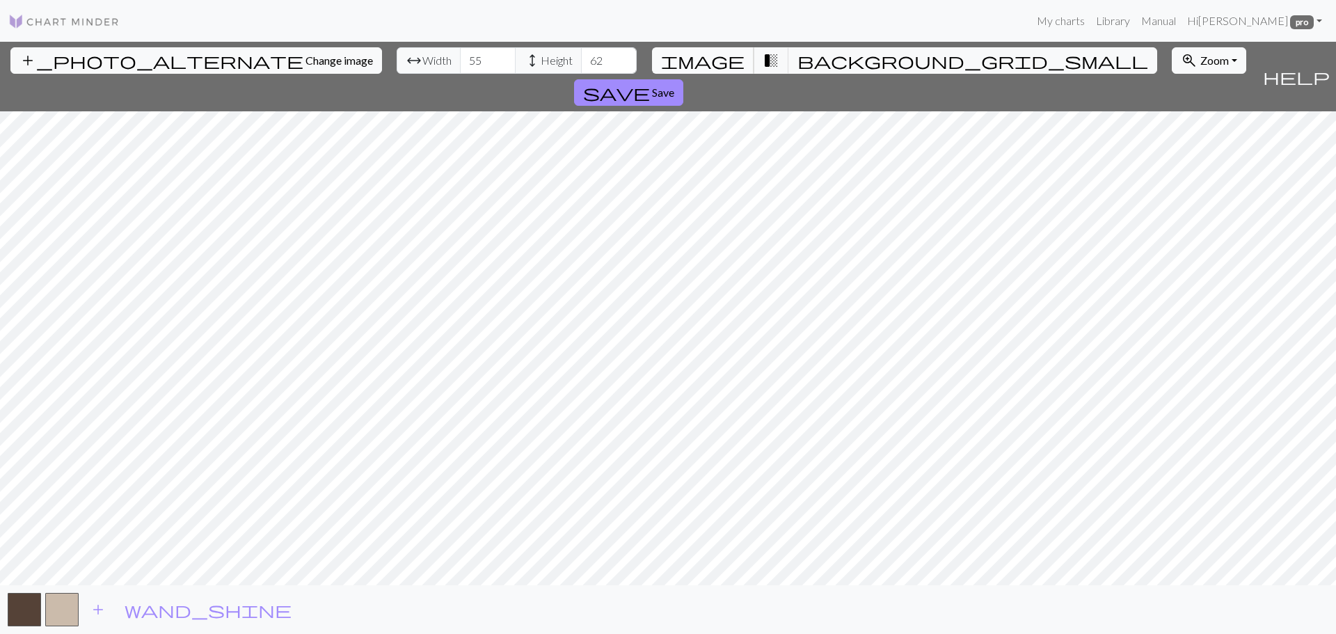
click at [726, 65] on span "image" at bounding box center [702, 60] width 83 height 19
click at [763, 60] on span "transition_fade" at bounding box center [771, 60] width 17 height 19
click at [763, 65] on span "transition_fade" at bounding box center [771, 60] width 17 height 19
click at [725, 60] on span "image" at bounding box center [702, 60] width 83 height 19
click at [763, 58] on span "transition_fade" at bounding box center [771, 60] width 17 height 19
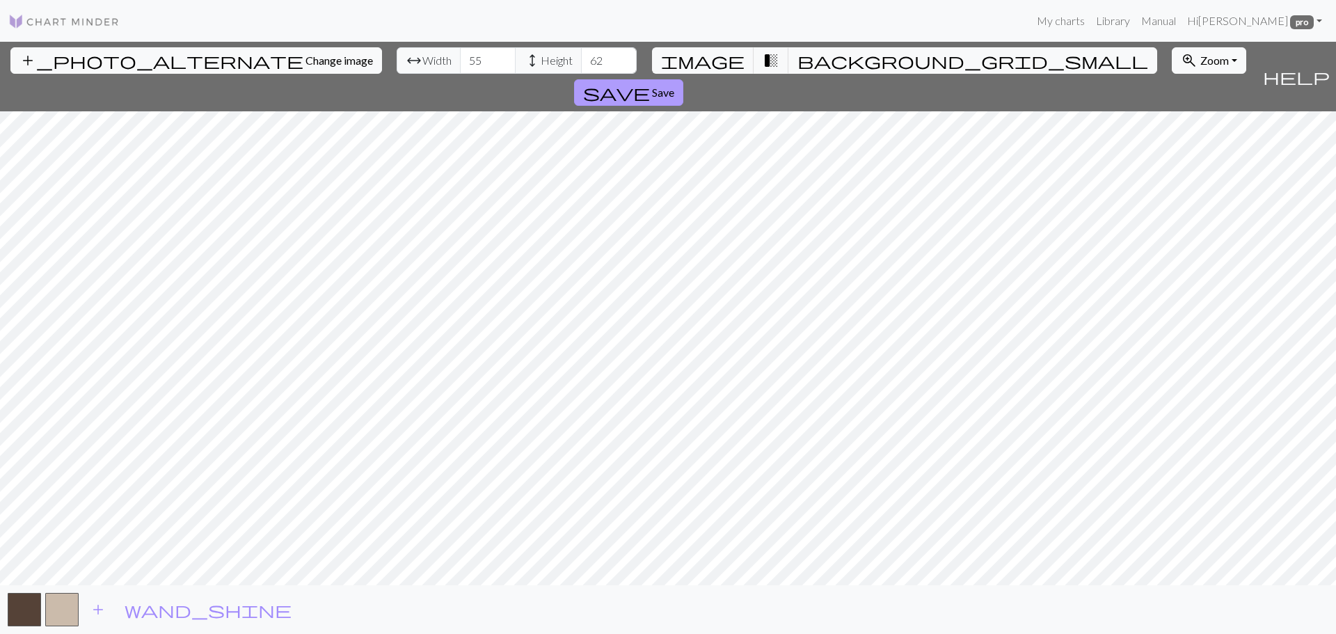
click at [674, 86] on span "Save" at bounding box center [663, 92] width 22 height 13
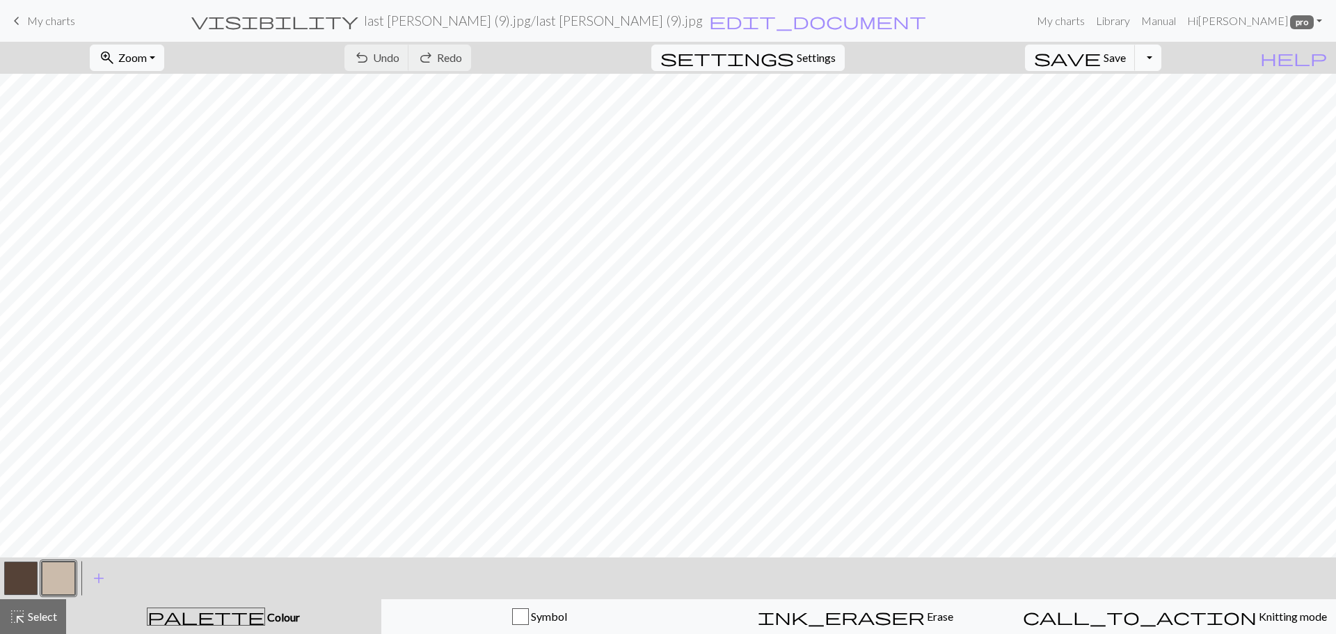
click at [1161, 63] on button "Toggle Dropdown" at bounding box center [1148, 58] width 26 height 26
click at [1131, 84] on button "file_copy Save a copy" at bounding box center [1046, 88] width 230 height 22
click at [1161, 55] on button "Toggle Dropdown" at bounding box center [1148, 58] width 26 height 26
click at [1117, 111] on button "save_alt Download" at bounding box center [1046, 110] width 230 height 22
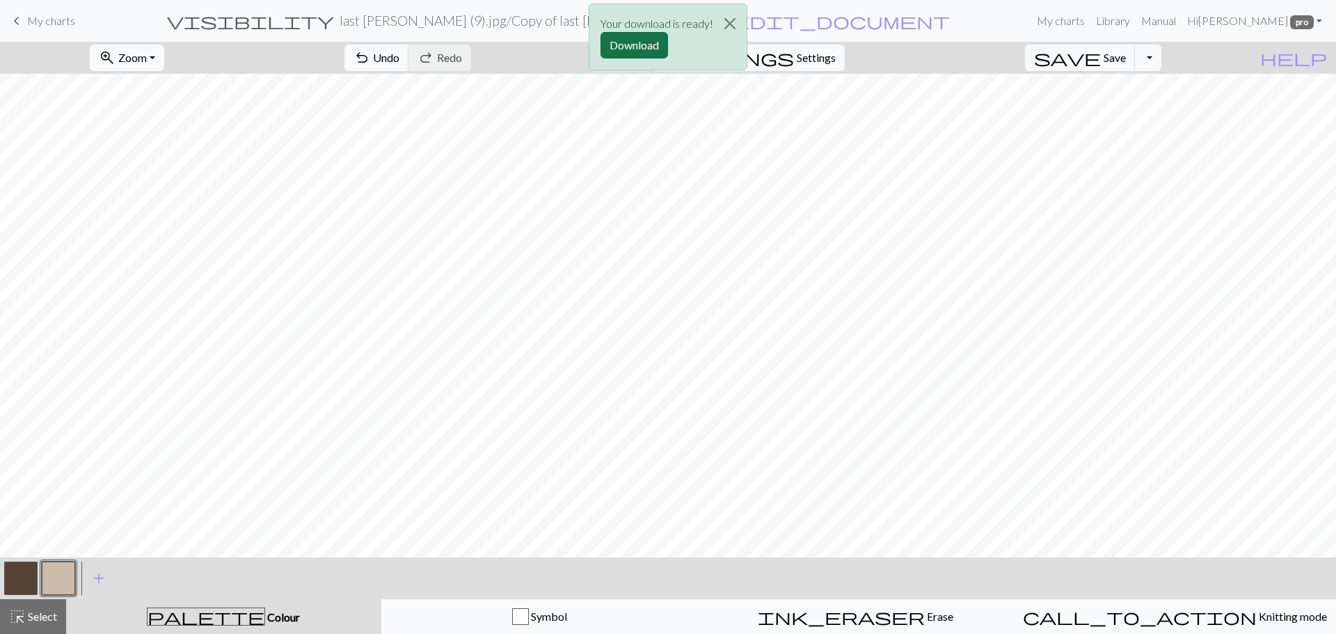
click at [634, 45] on button "Download" at bounding box center [633, 45] width 67 height 26
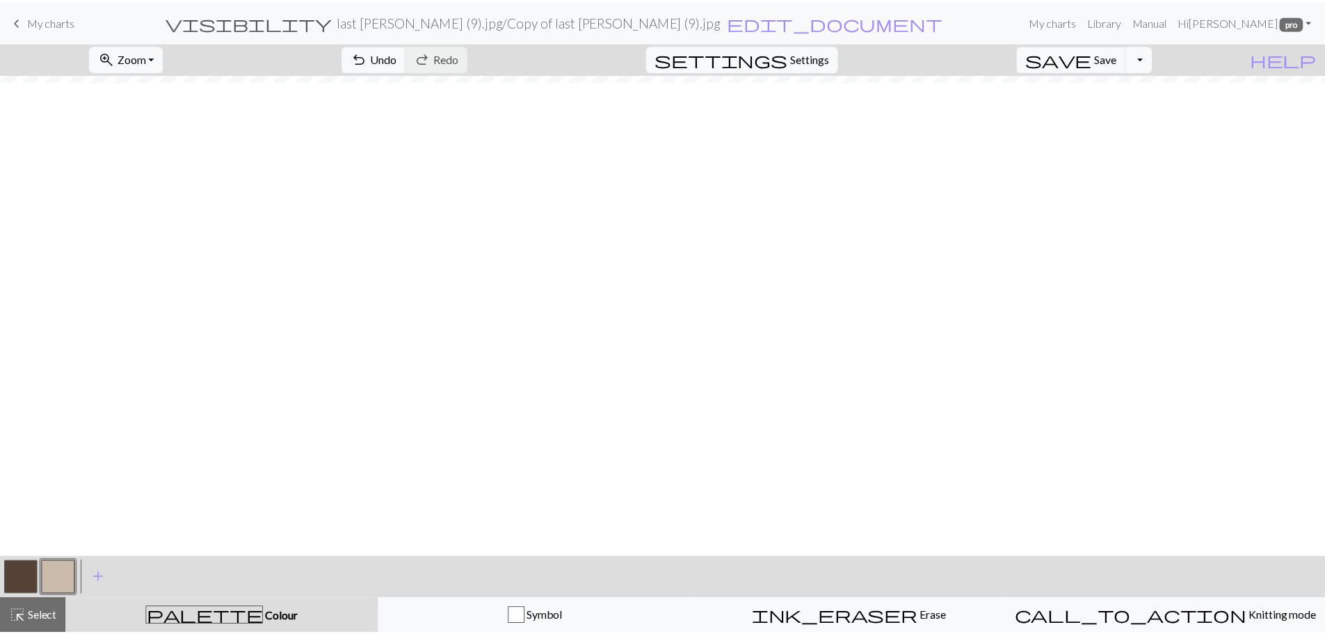
scroll to position [312, 0]
click at [22, 19] on span "keyboard_arrow_left" at bounding box center [16, 20] width 17 height 19
click at [24, 15] on span "keyboard_arrow_left" at bounding box center [16, 20] width 17 height 19
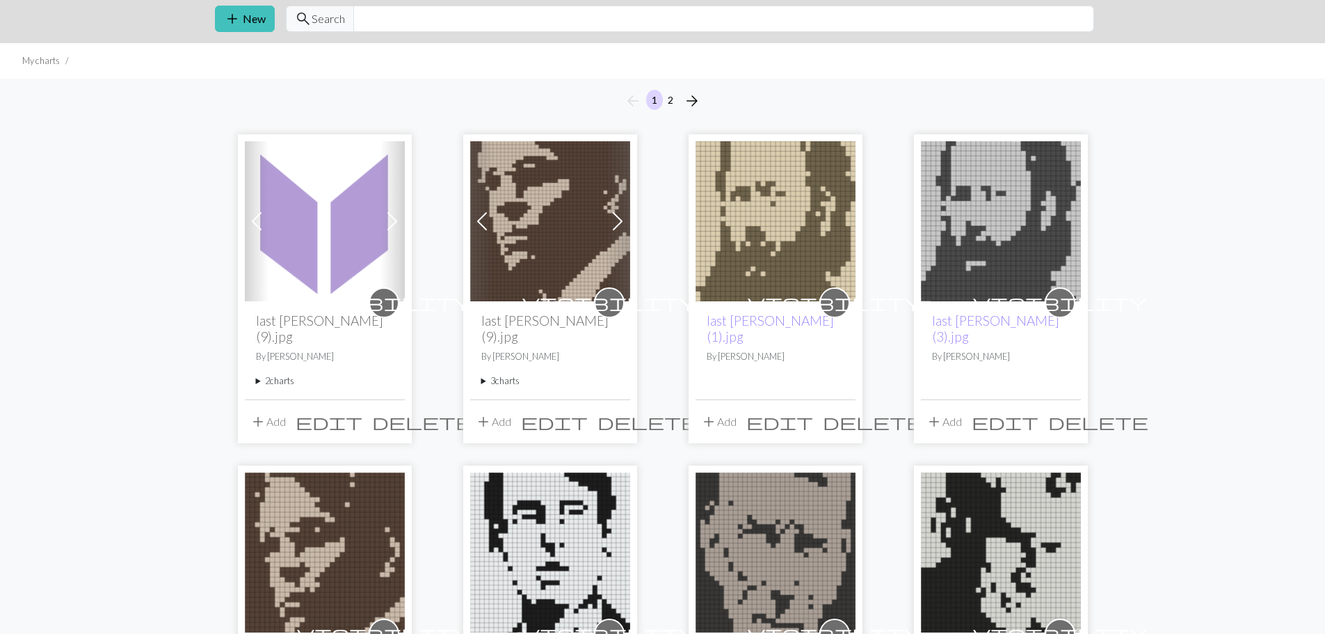
scroll to position [139, 0]
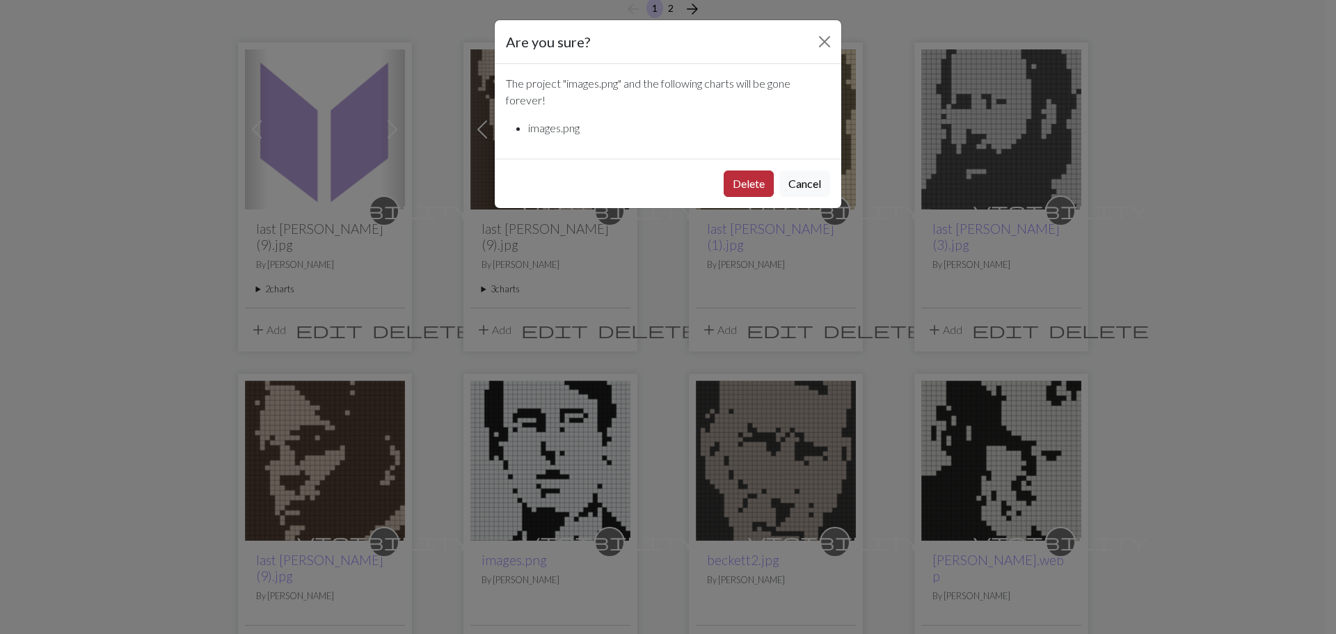
click at [744, 179] on button "Delete" at bounding box center [749, 183] width 50 height 26
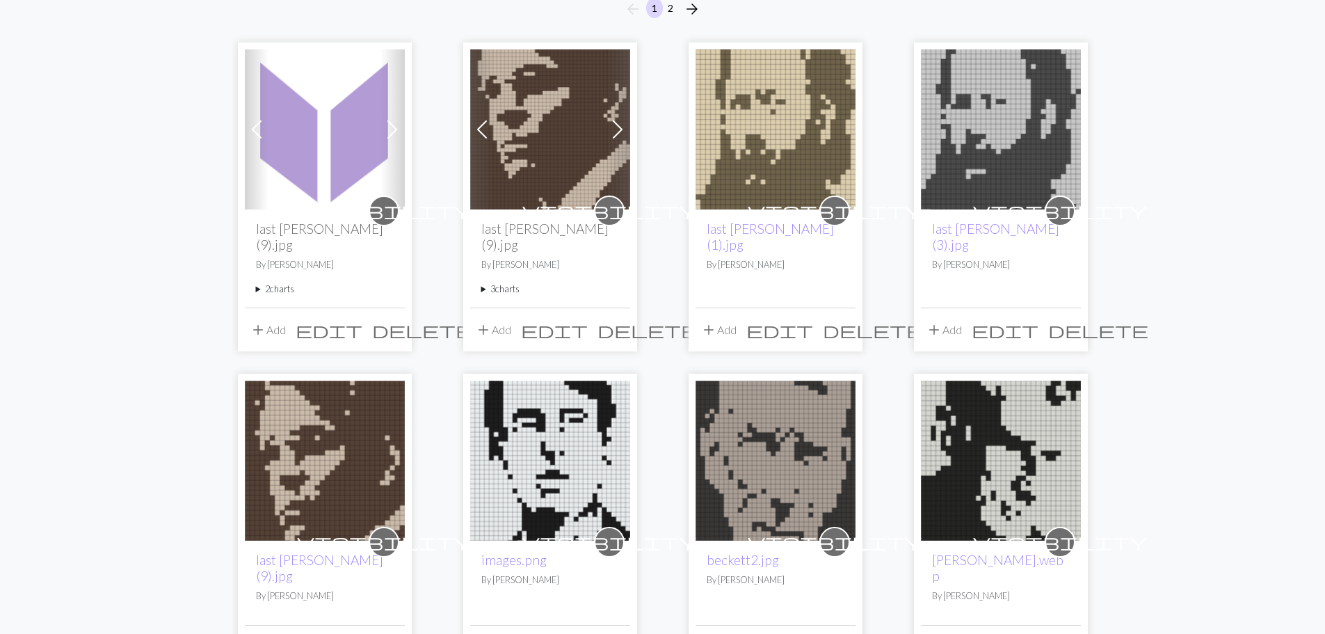
click at [269, 282] on summary "2 charts" at bounding box center [325, 288] width 138 height 13
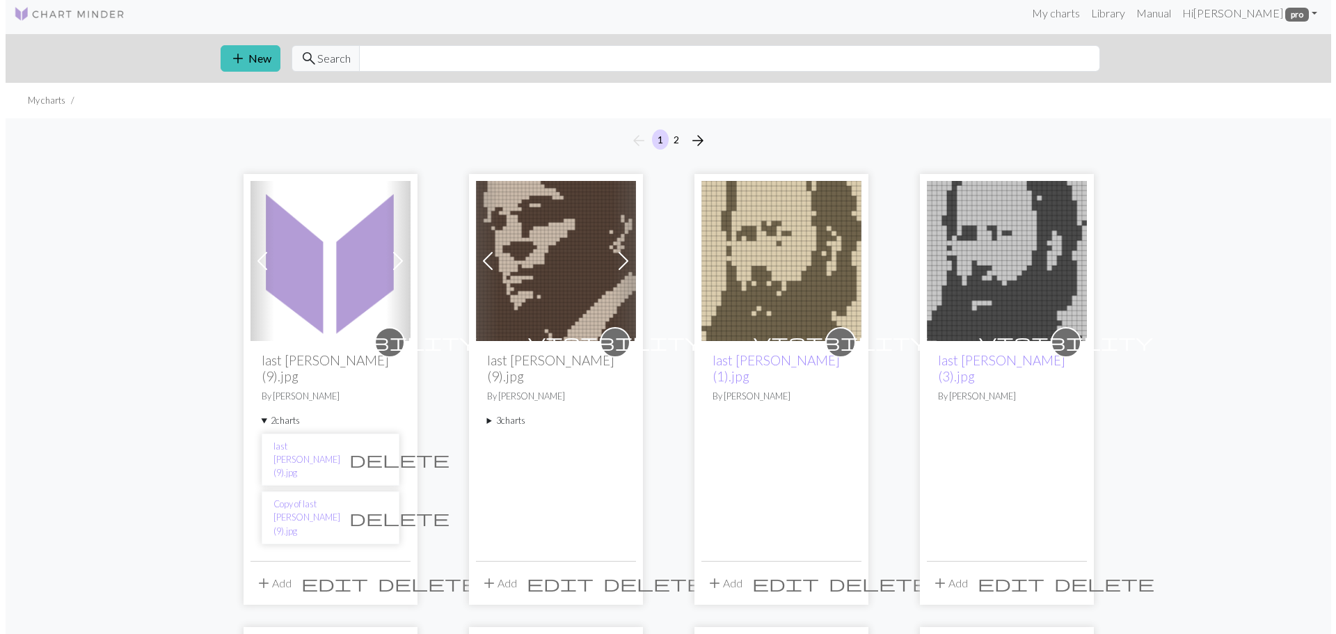
scroll to position [0, 0]
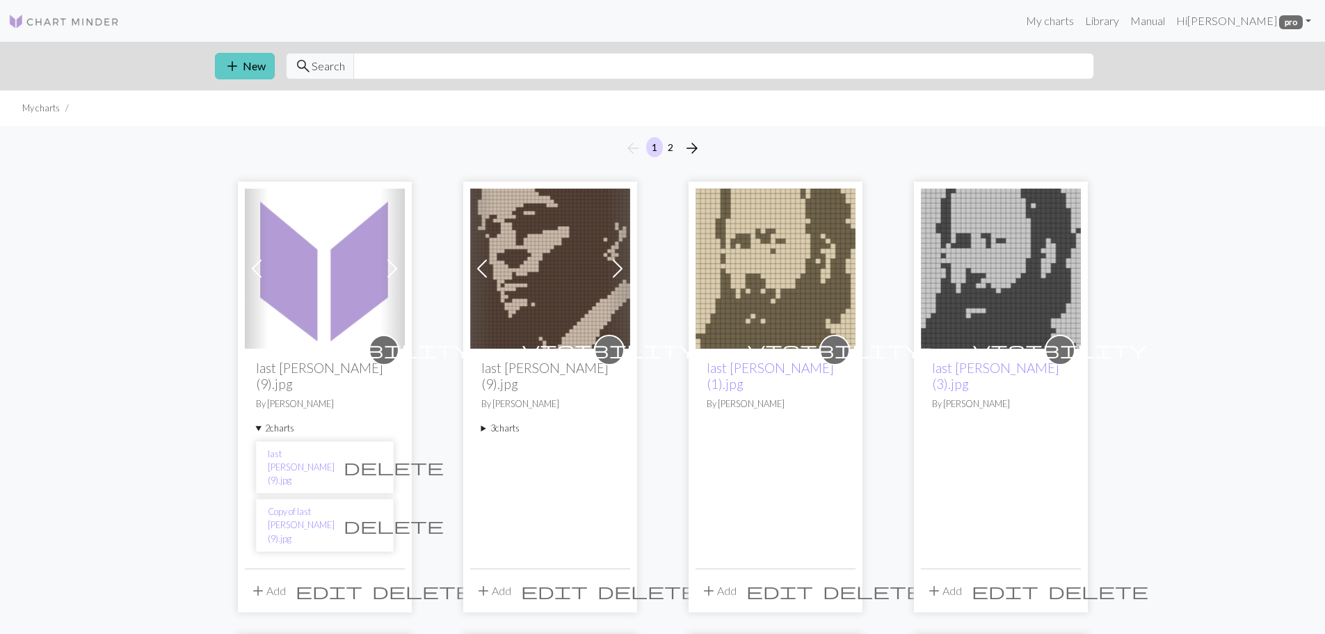
click at [235, 61] on span "add" at bounding box center [232, 65] width 17 height 19
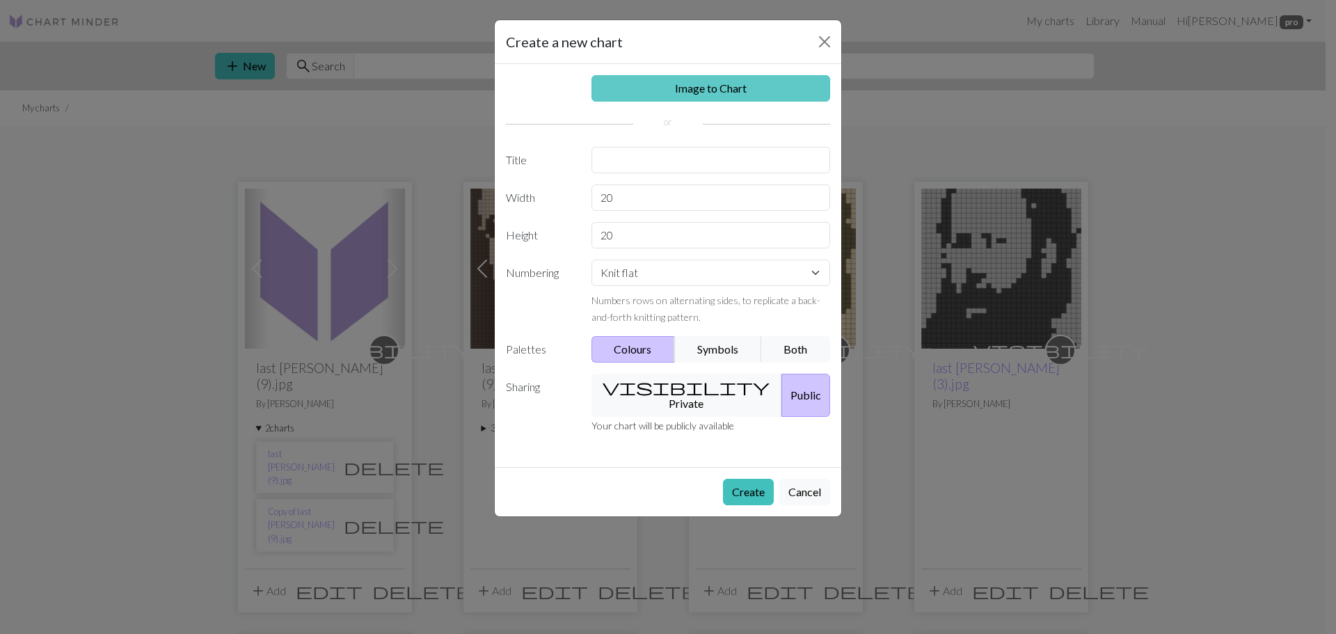
click at [636, 87] on link "Image to Chart" at bounding box center [710, 88] width 239 height 26
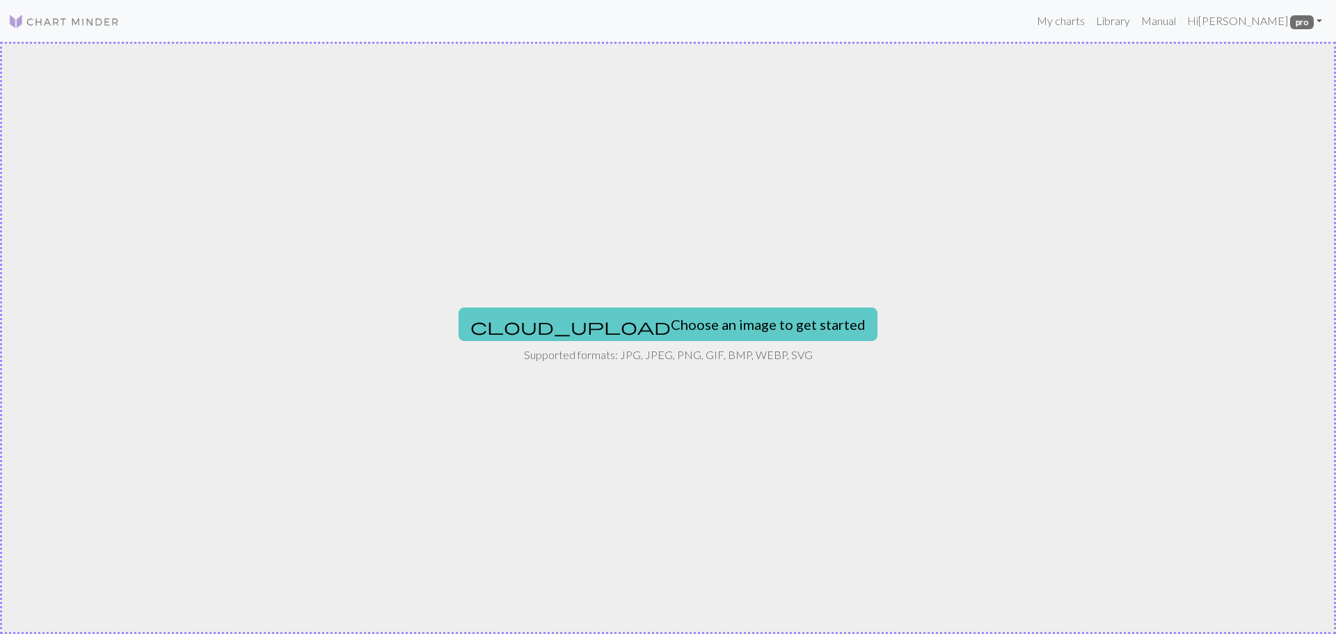
click at [588, 314] on button "cloud_upload Choose an image to get started" at bounding box center [668, 324] width 419 height 33
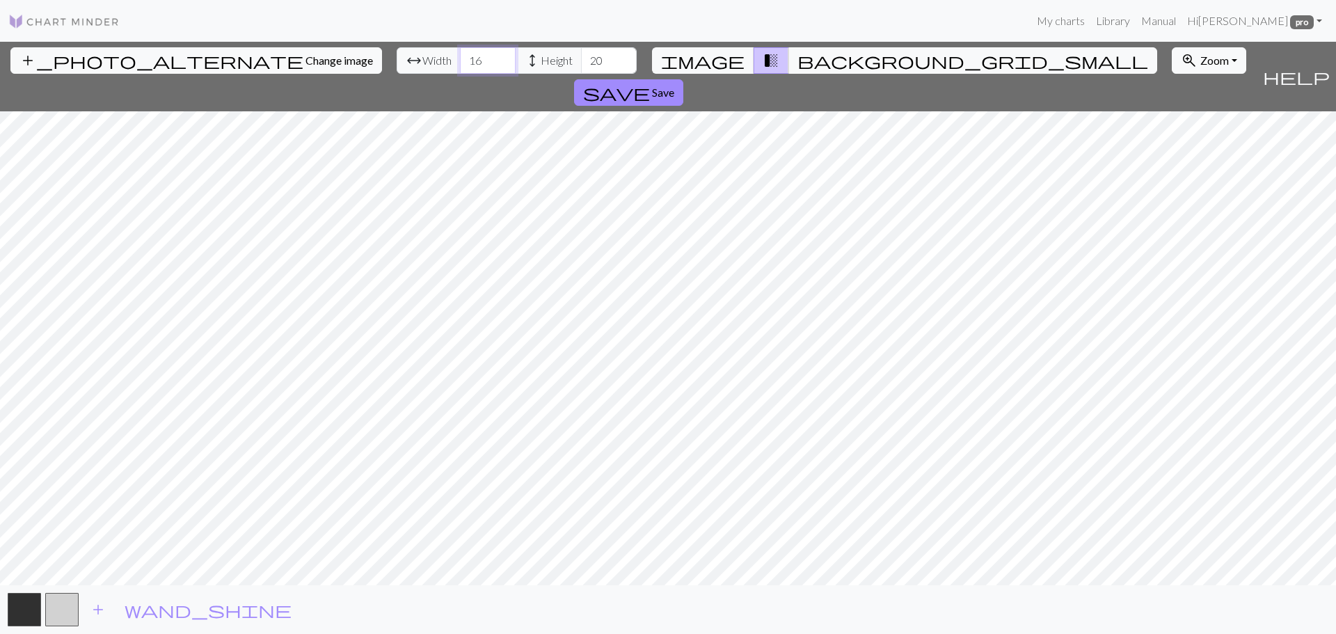
click at [460, 53] on input "16" at bounding box center [488, 60] width 56 height 26
click at [460, 53] on input "17" at bounding box center [488, 60] width 56 height 26
click at [460, 53] on input "18" at bounding box center [488, 60] width 56 height 26
click at [460, 53] on input "19" at bounding box center [488, 60] width 56 height 26
click at [460, 53] on input "20" at bounding box center [488, 60] width 56 height 26
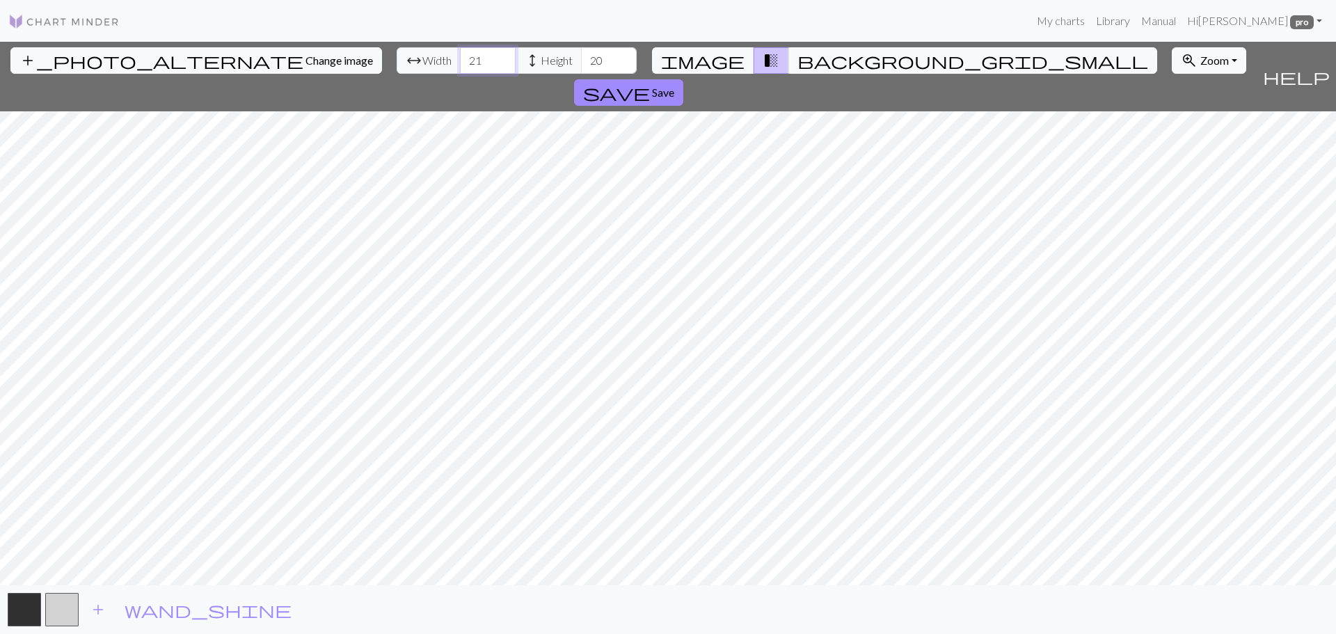
click at [460, 53] on input "21" at bounding box center [488, 60] width 56 height 26
click at [460, 53] on input "22" at bounding box center [488, 60] width 56 height 26
click at [460, 53] on input "23" at bounding box center [488, 60] width 56 height 26
click at [460, 53] on input "24" at bounding box center [488, 60] width 56 height 26
click at [460, 53] on input "25" at bounding box center [488, 60] width 56 height 26
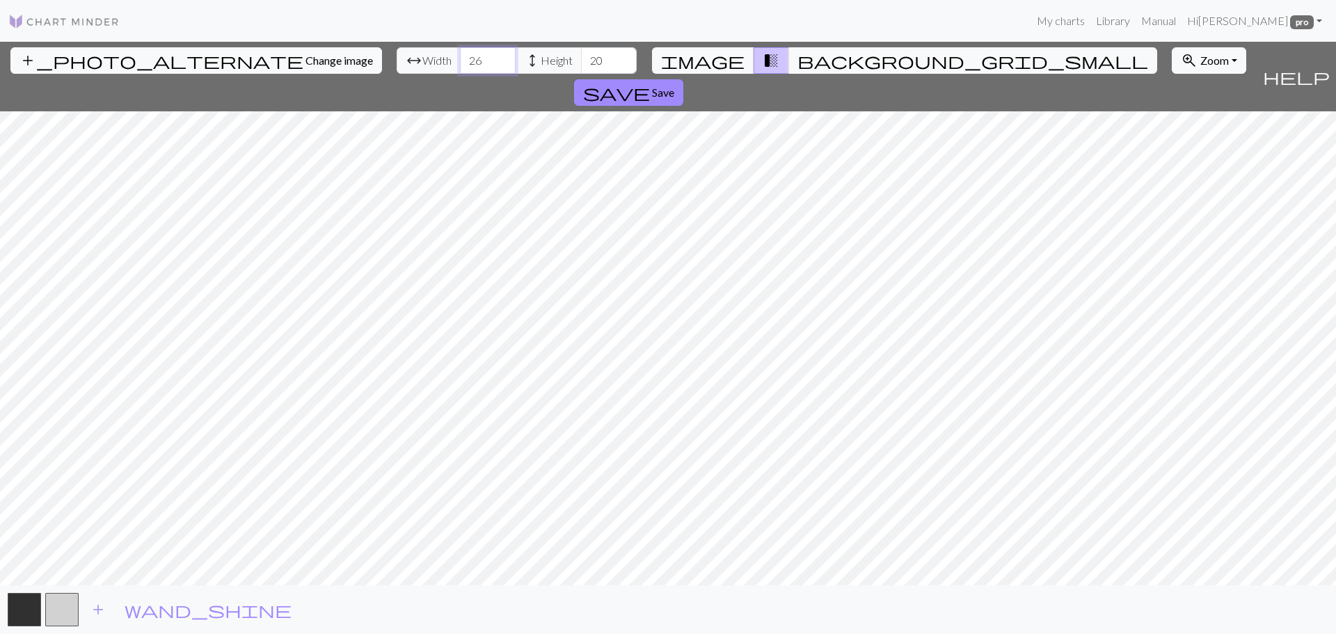
click at [460, 53] on input "26" at bounding box center [488, 60] width 56 height 26
click at [460, 53] on input "27" at bounding box center [488, 60] width 56 height 26
click at [460, 53] on input "28" at bounding box center [488, 60] width 56 height 26
click at [460, 53] on input "29" at bounding box center [488, 60] width 56 height 26
click at [460, 53] on input "30" at bounding box center [488, 60] width 56 height 26
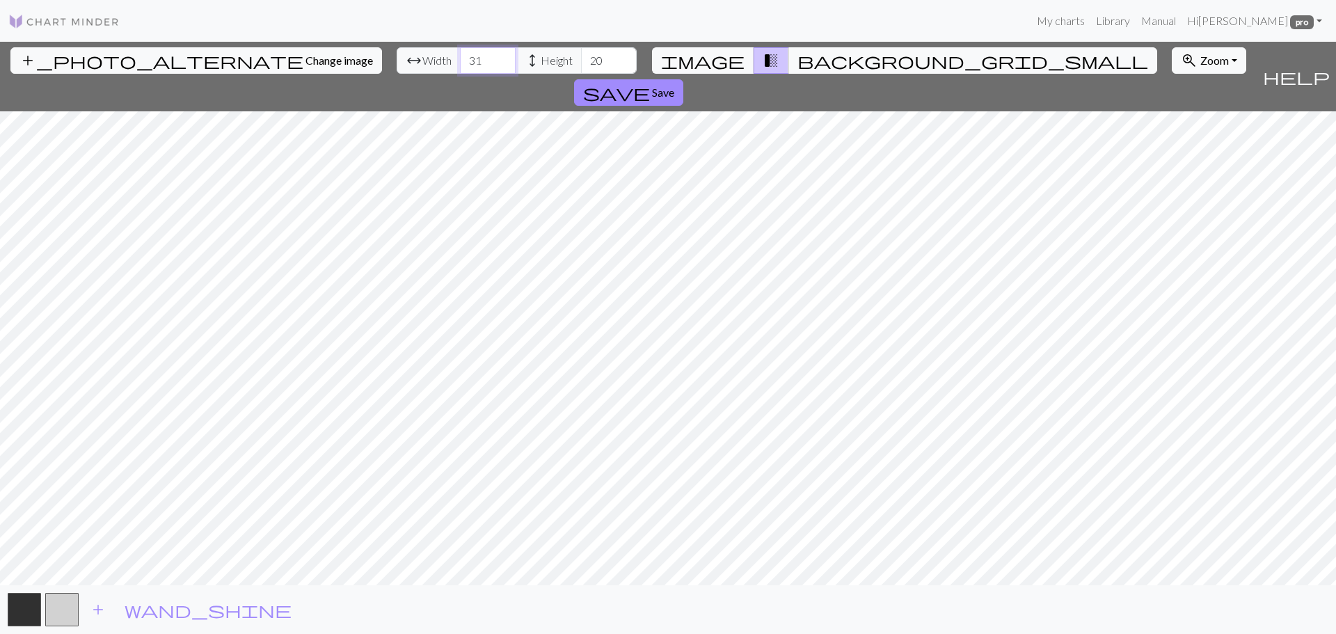
click at [460, 53] on input "31" at bounding box center [488, 60] width 56 height 26
click at [460, 53] on input "32" at bounding box center [488, 60] width 56 height 26
click at [460, 53] on input "33" at bounding box center [488, 60] width 56 height 26
click at [460, 53] on input "34" at bounding box center [488, 60] width 56 height 26
click at [460, 53] on input "35" at bounding box center [488, 60] width 56 height 26
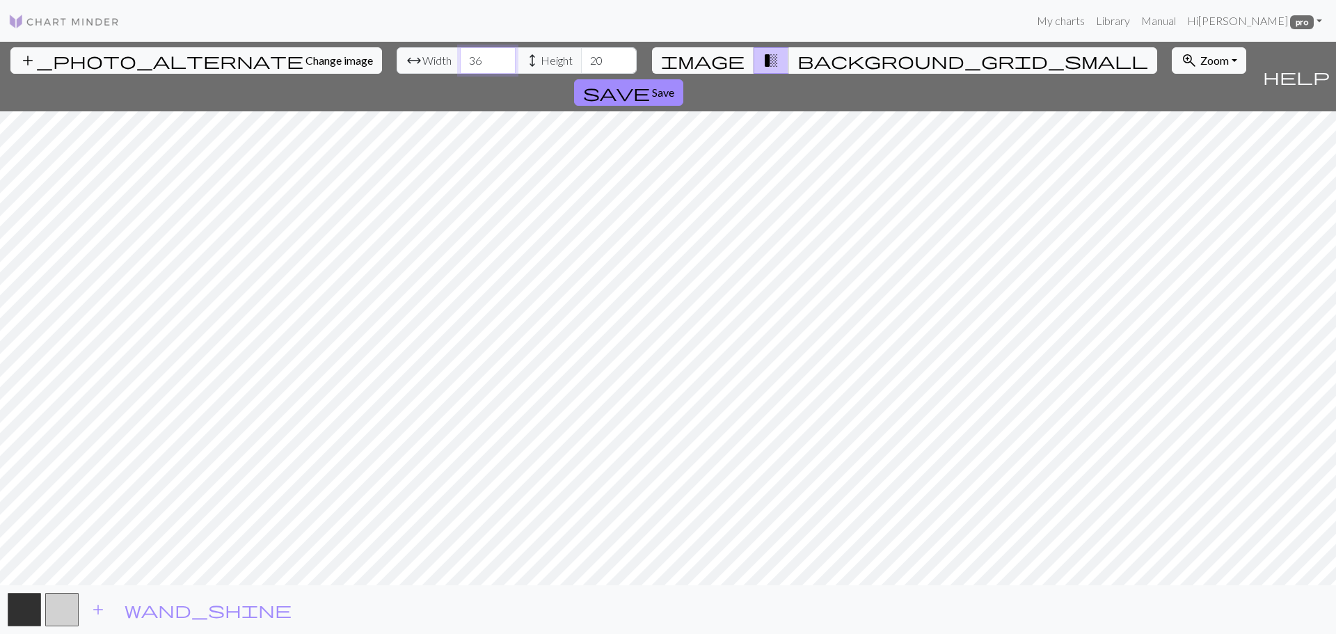
click at [460, 53] on input "36" at bounding box center [488, 60] width 56 height 26
click at [460, 53] on input "37" at bounding box center [488, 60] width 56 height 26
click at [460, 53] on input "38" at bounding box center [488, 60] width 56 height 26
click at [460, 53] on input "39" at bounding box center [488, 60] width 56 height 26
click at [460, 53] on input "40" at bounding box center [488, 60] width 56 height 26
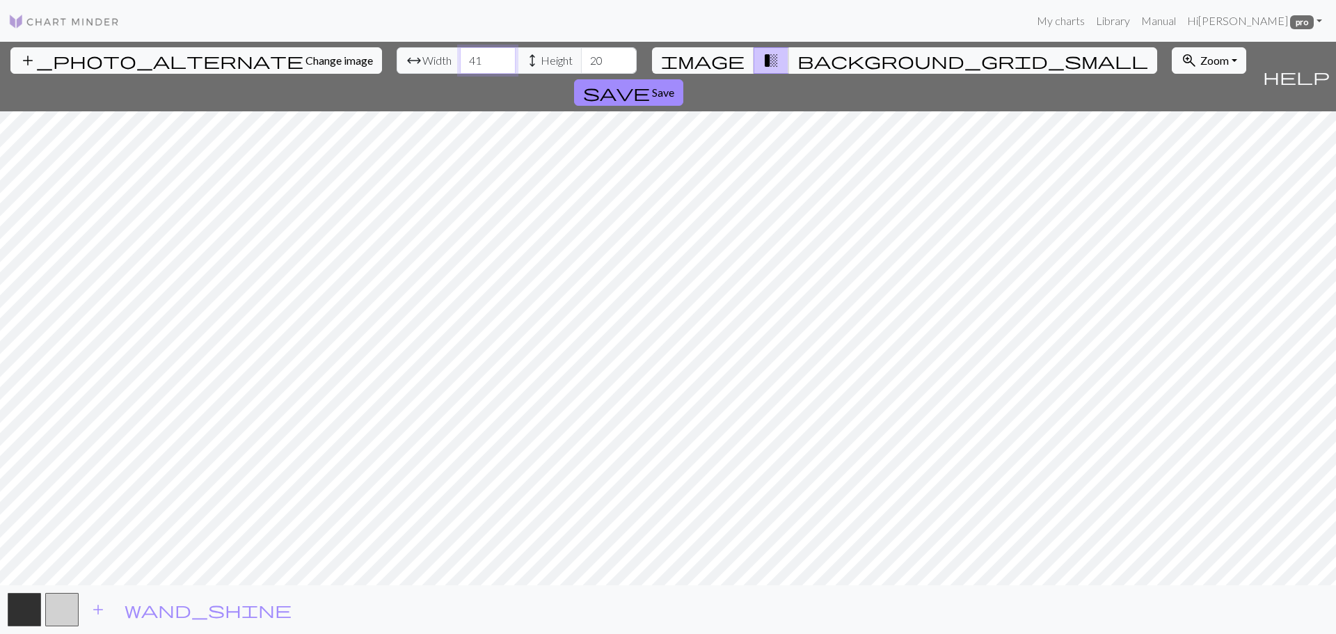
click at [460, 53] on input "41" at bounding box center [488, 60] width 56 height 26
click at [460, 53] on input "42" at bounding box center [488, 60] width 56 height 26
click at [460, 53] on input "43" at bounding box center [488, 60] width 56 height 26
click at [460, 53] on input "44" at bounding box center [488, 60] width 56 height 26
click at [460, 53] on input "45" at bounding box center [488, 60] width 56 height 26
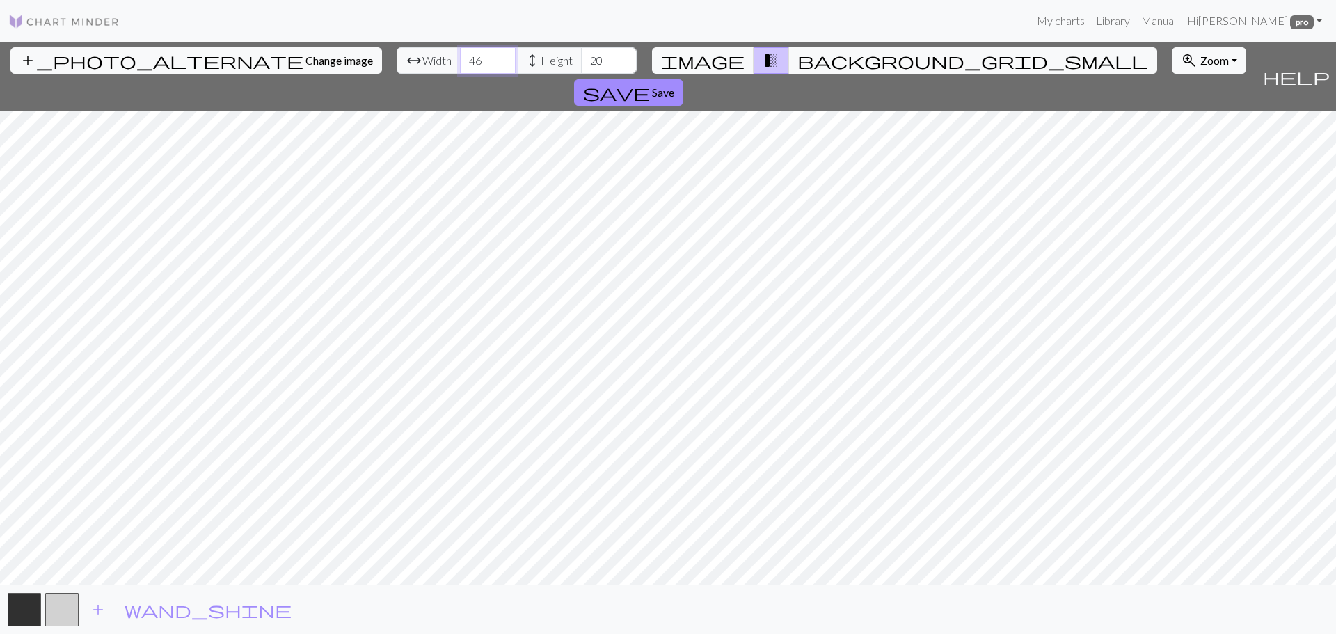
type input "46"
click at [460, 53] on input "46" at bounding box center [488, 60] width 56 height 26
click at [581, 56] on input "56" at bounding box center [609, 60] width 56 height 26
click at [763, 60] on span "transition_fade" at bounding box center [771, 60] width 17 height 19
click at [730, 60] on span "image" at bounding box center [702, 60] width 83 height 19
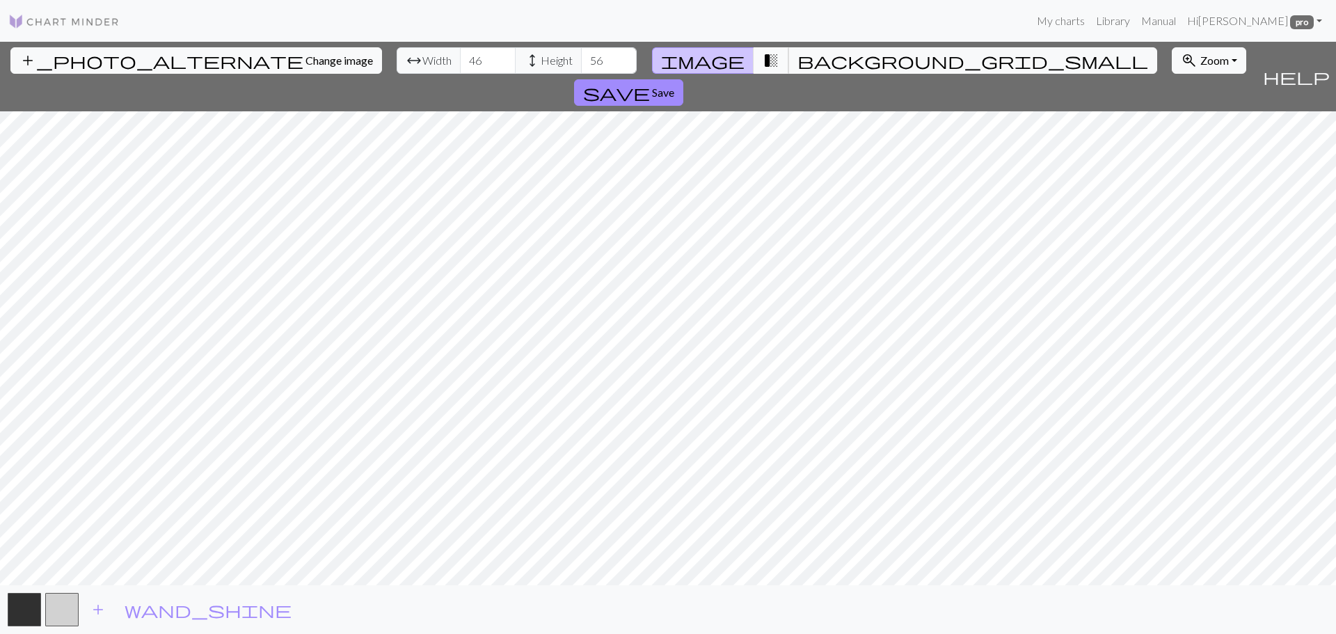
click at [763, 56] on span "transition_fade" at bounding box center [771, 60] width 17 height 19
click at [719, 58] on span "image" at bounding box center [702, 60] width 83 height 19
click at [763, 56] on span "transition_fade" at bounding box center [771, 60] width 17 height 19
click at [581, 54] on input "57" at bounding box center [609, 60] width 56 height 26
click at [581, 54] on input "58" at bounding box center [609, 60] width 56 height 26
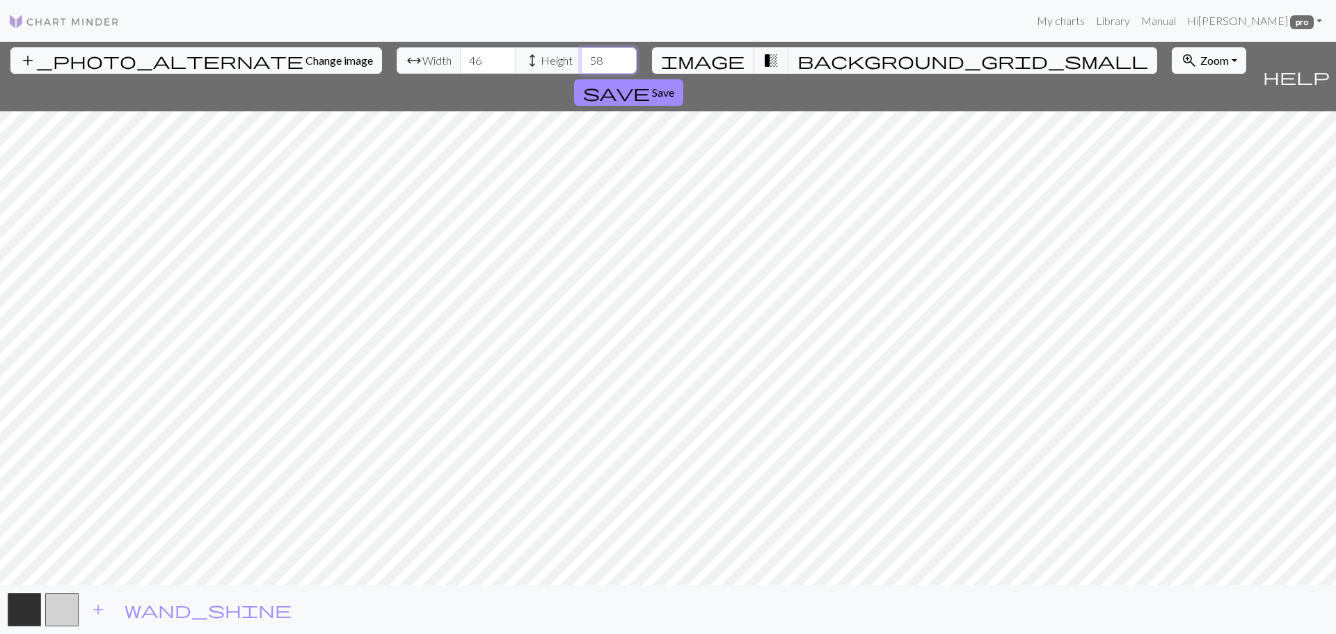
click at [581, 69] on input "58" at bounding box center [609, 60] width 56 height 26
click at [581, 52] on input "59" at bounding box center [609, 60] width 56 height 26
click at [581, 52] on input "60" at bounding box center [609, 60] width 56 height 26
click at [581, 52] on input "61" at bounding box center [609, 60] width 56 height 26
click at [581, 52] on input "62" at bounding box center [609, 60] width 56 height 26
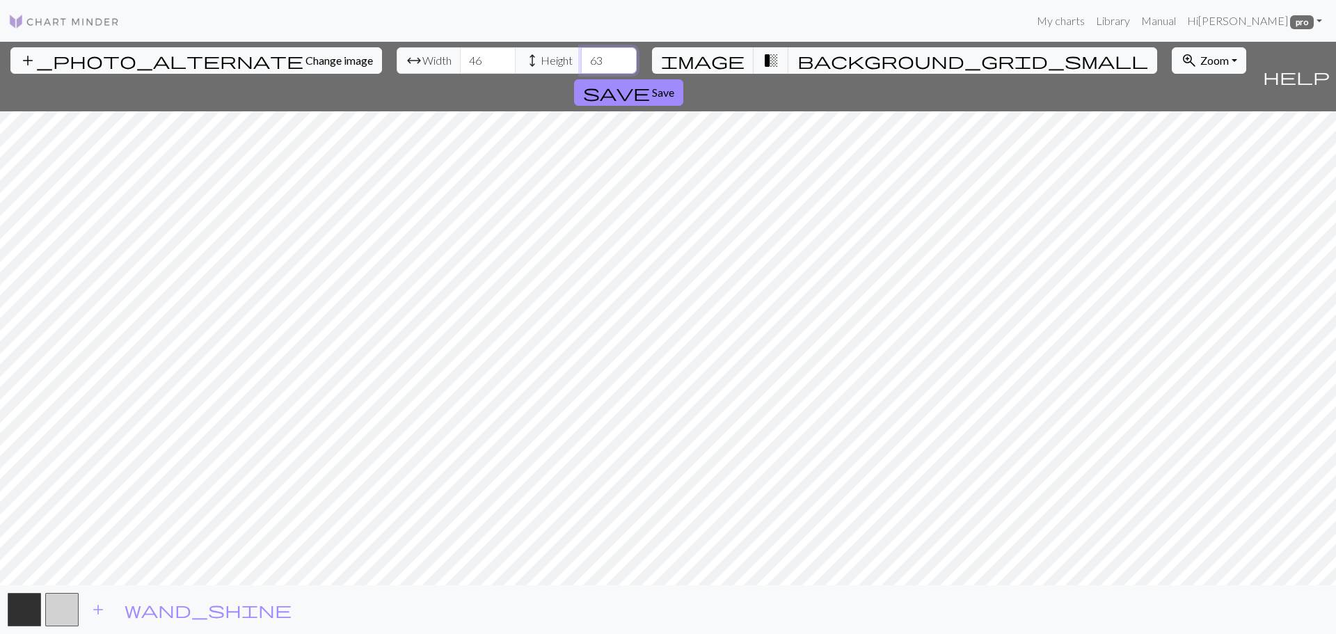
click at [581, 52] on input "63" at bounding box center [609, 60] width 56 height 26
click at [581, 52] on input "64" at bounding box center [609, 60] width 56 height 26
click at [581, 55] on input "65" at bounding box center [609, 60] width 56 height 26
click at [581, 55] on input "66" at bounding box center [609, 60] width 56 height 26
click at [581, 67] on input "65" at bounding box center [609, 60] width 56 height 26
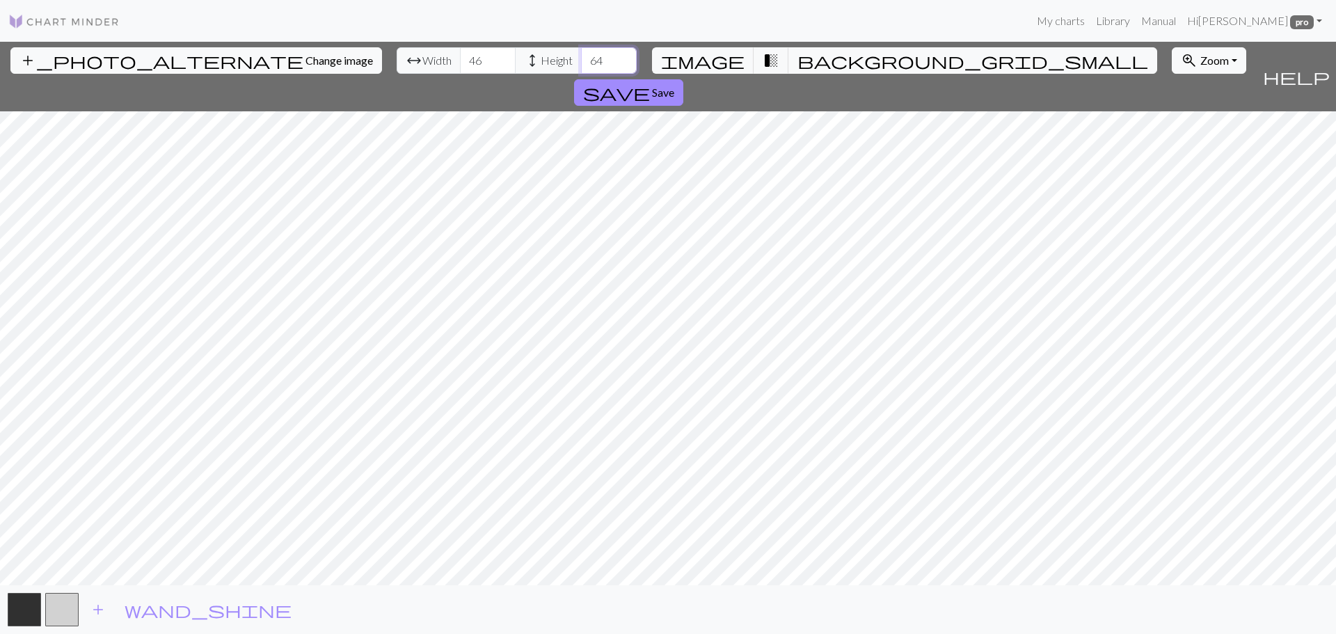
click at [581, 67] on input "64" at bounding box center [609, 60] width 56 height 26
type input "63"
click at [581, 67] on input "63" at bounding box center [609, 60] width 56 height 26
click at [763, 63] on span "transition_fade" at bounding box center [771, 60] width 17 height 19
click at [715, 61] on button "image" at bounding box center [703, 60] width 102 height 26
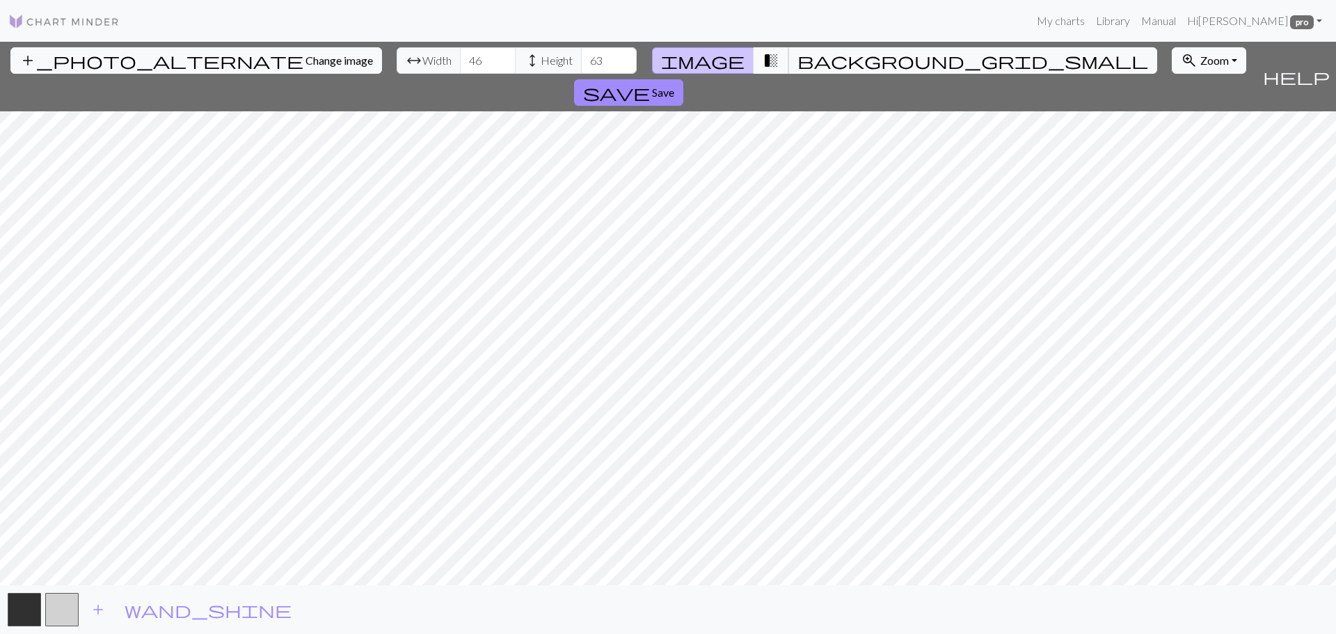
click at [763, 61] on span "transition_fade" at bounding box center [771, 60] width 17 height 19
click at [722, 59] on span "image" at bounding box center [702, 60] width 83 height 19
click at [763, 54] on span "transition_fade" at bounding box center [771, 60] width 17 height 19
click at [460, 65] on input "45" at bounding box center [488, 60] width 56 height 26
click at [460, 65] on input "44" at bounding box center [488, 60] width 56 height 26
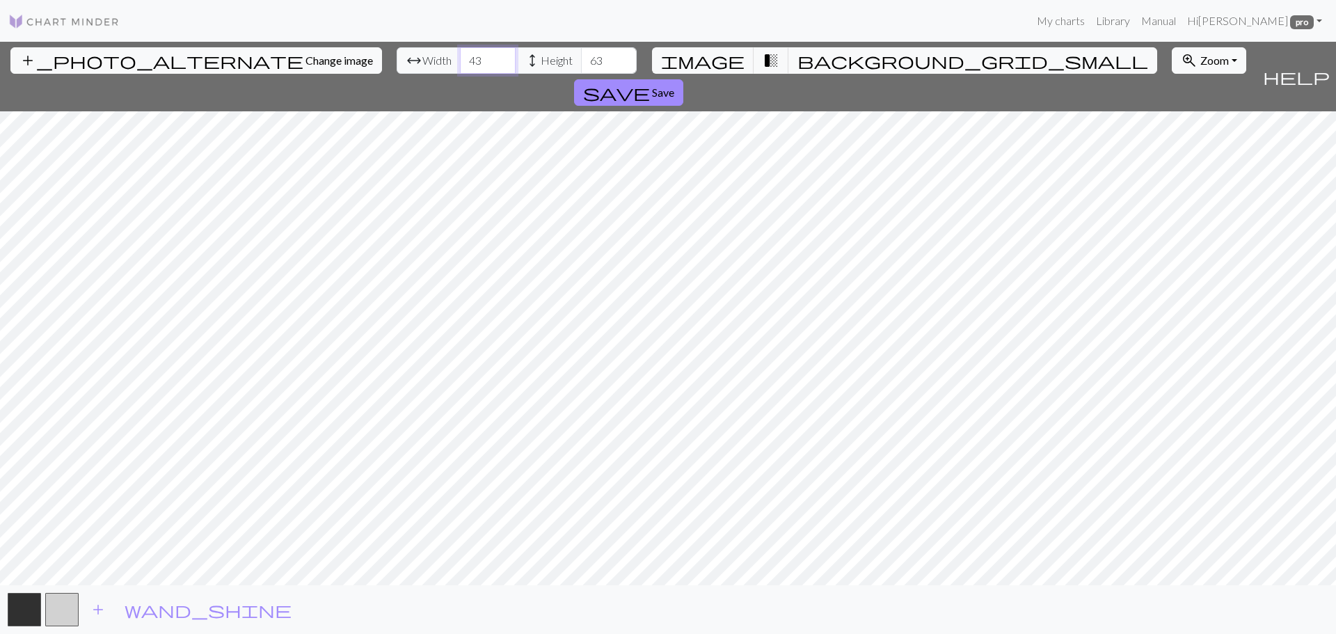
click at [460, 65] on input "43" at bounding box center [488, 60] width 56 height 26
click at [460, 65] on input "42" at bounding box center [488, 60] width 56 height 26
click at [460, 65] on input "41" at bounding box center [488, 60] width 56 height 26
type input "40"
click at [460, 65] on input "40" at bounding box center [488, 60] width 56 height 26
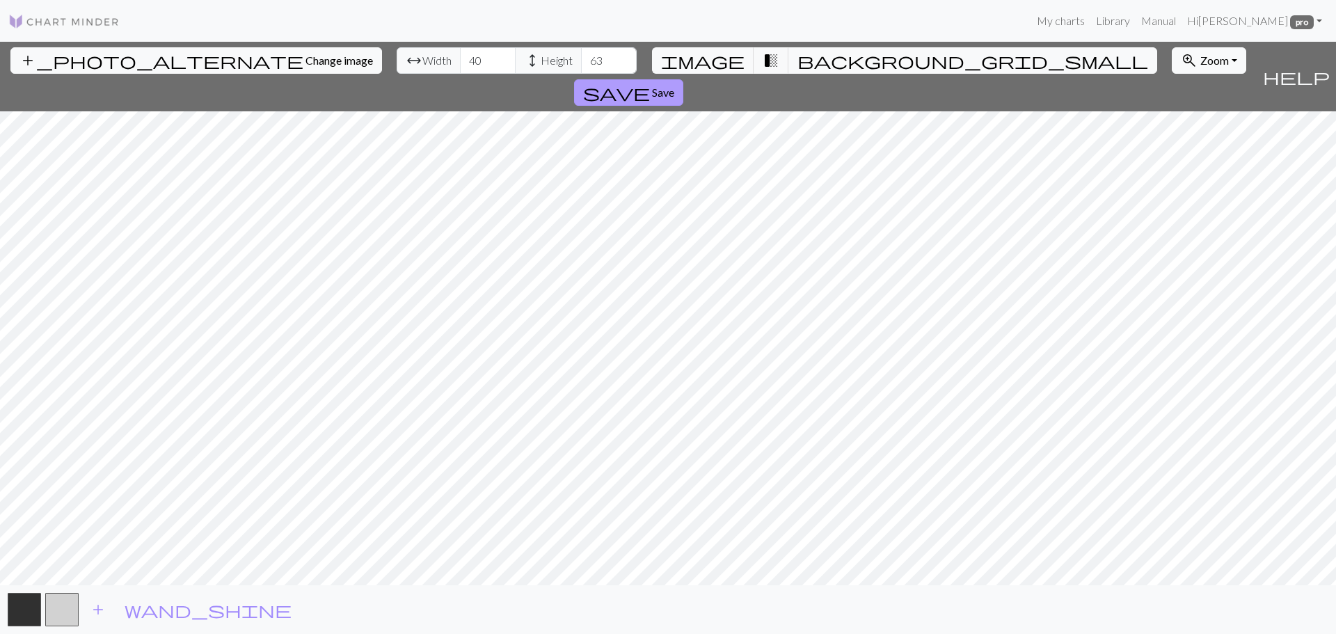
drag, startPoint x: 1206, startPoint y: 54, endPoint x: 1197, endPoint y: 51, distance: 8.6
click at [674, 86] on span "Save" at bounding box center [663, 92] width 22 height 13
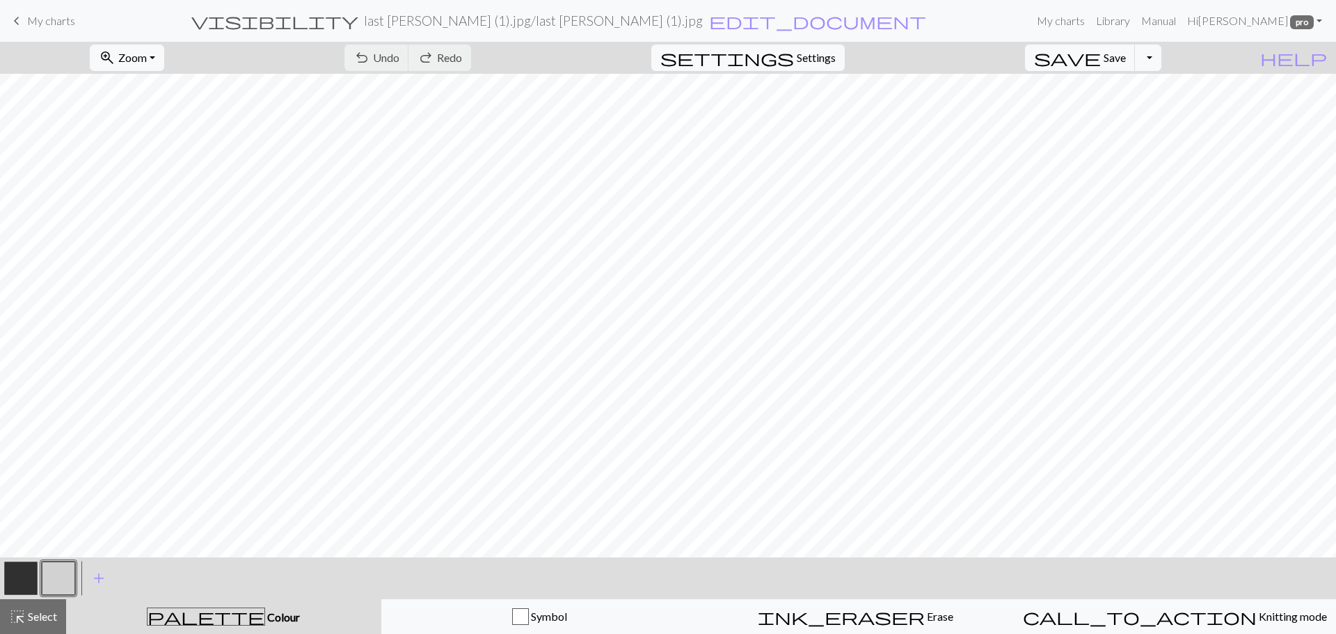
click at [32, 18] on span "My charts" at bounding box center [51, 20] width 48 height 13
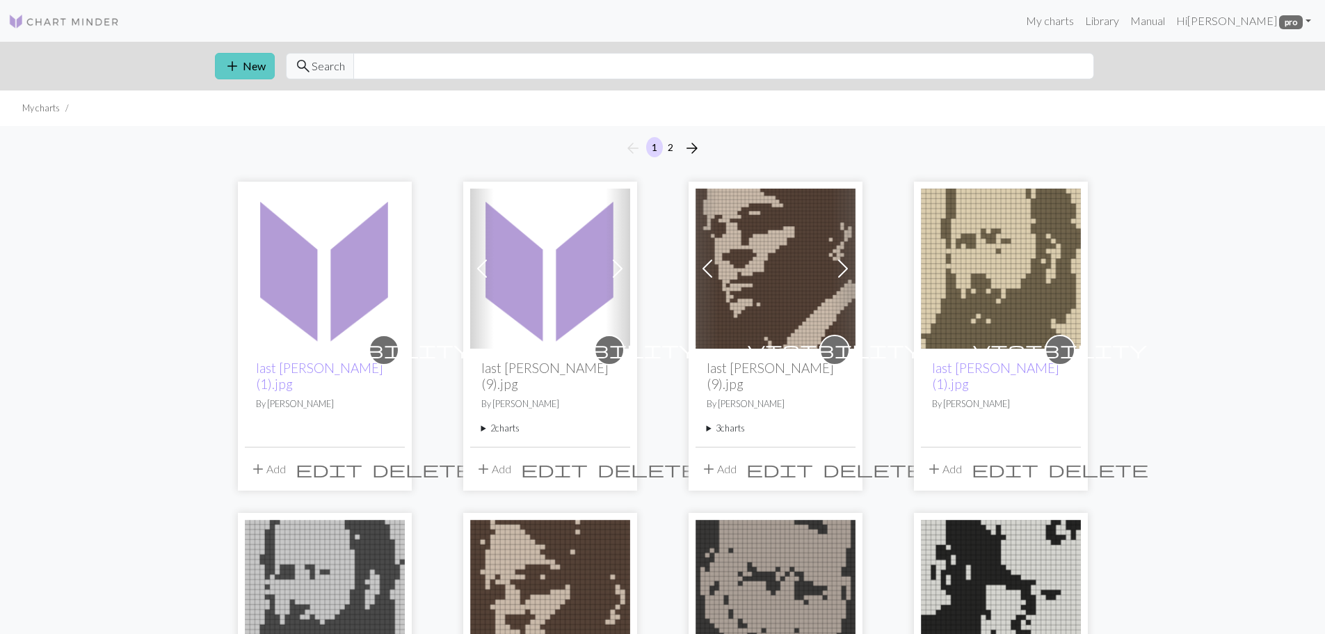
click at [232, 66] on span "add" at bounding box center [232, 65] width 17 height 19
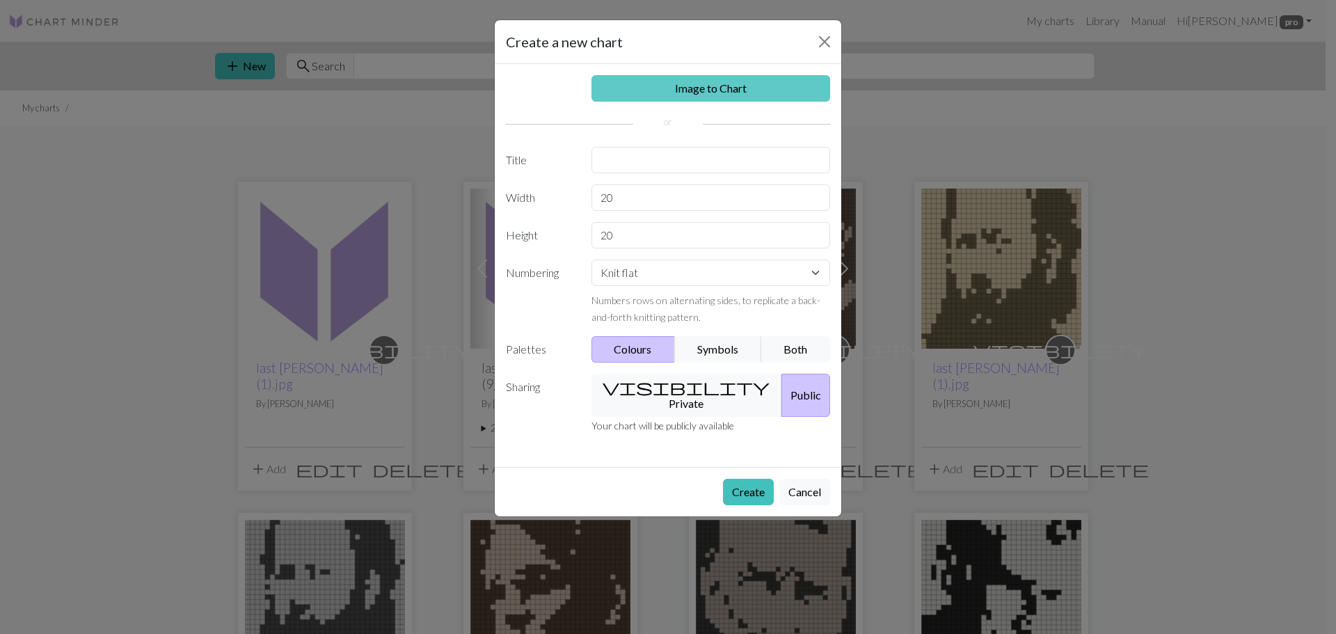
click at [712, 86] on link "Image to Chart" at bounding box center [710, 88] width 239 height 26
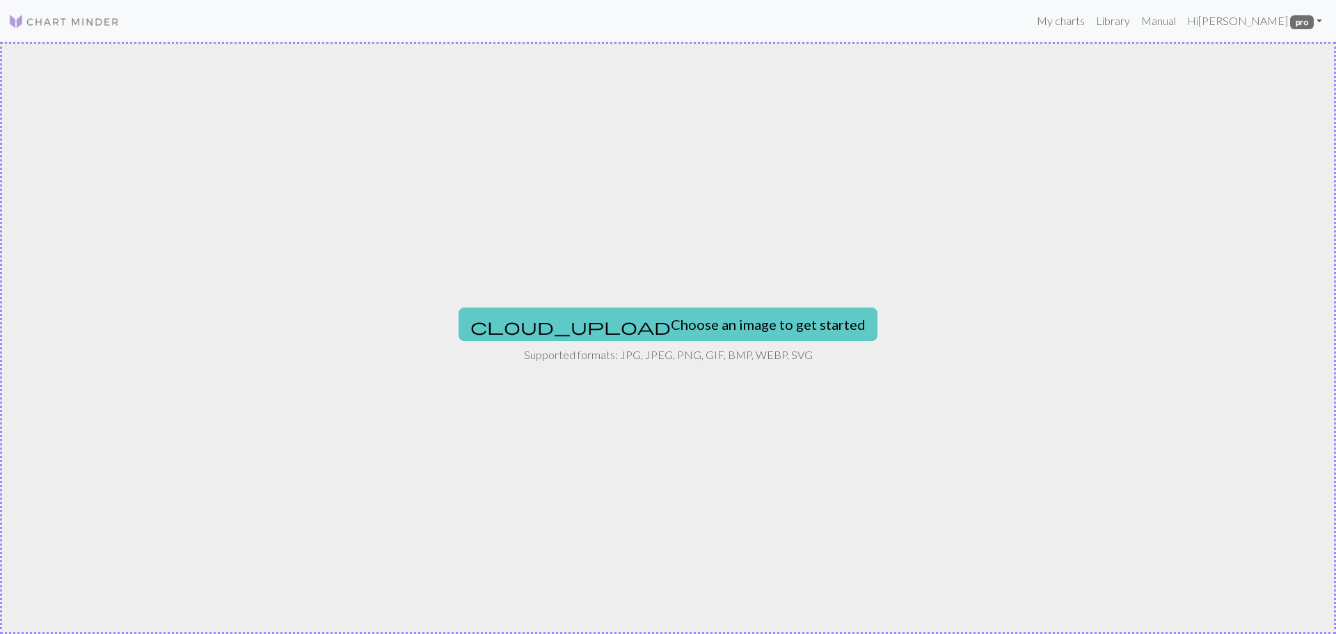
click at [600, 317] on button "cloud_upload Choose an image to get started" at bounding box center [668, 324] width 419 height 33
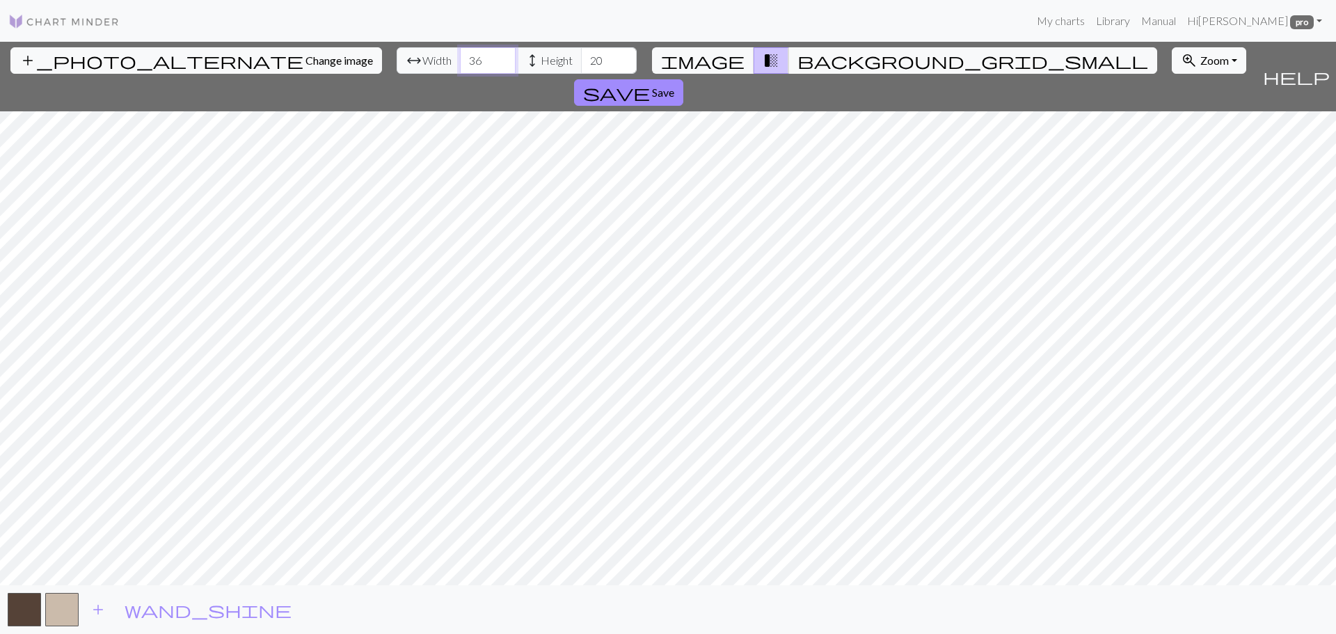
click at [460, 56] on input "36" at bounding box center [488, 60] width 56 height 26
click at [460, 56] on input "37" at bounding box center [488, 60] width 56 height 26
click at [460, 56] on input "38" at bounding box center [488, 60] width 56 height 26
click at [460, 56] on input "39" at bounding box center [488, 60] width 56 height 26
click at [460, 56] on input "40" at bounding box center [488, 60] width 56 height 26
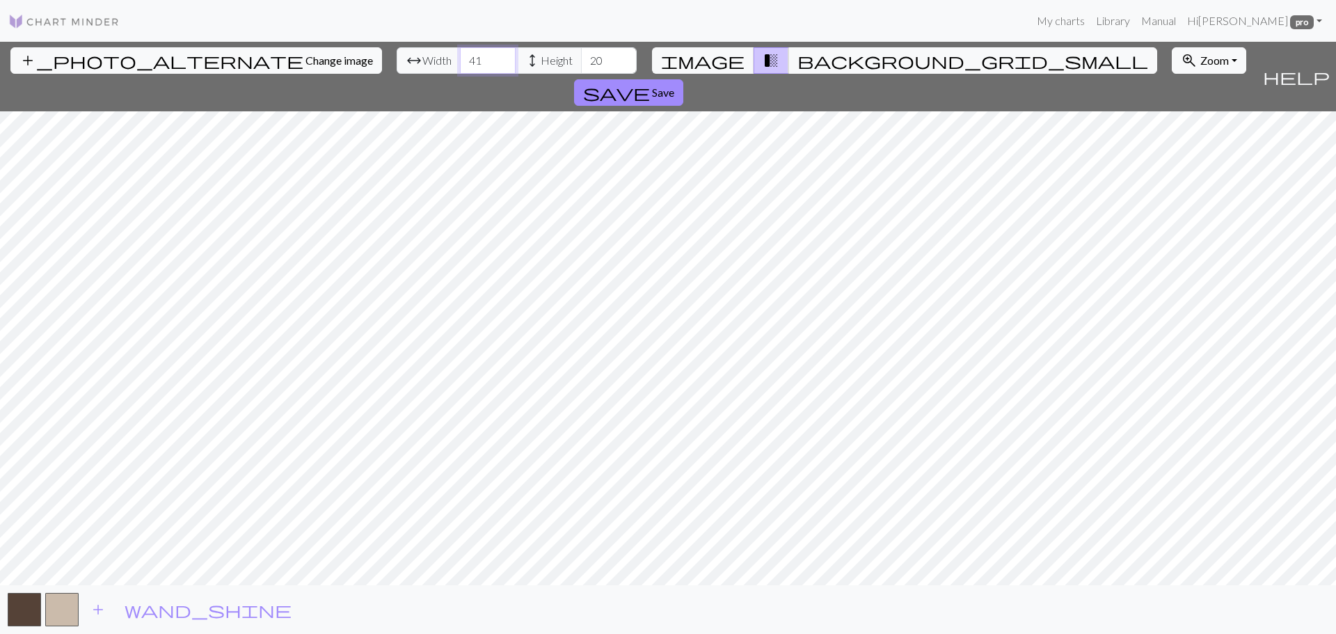
click at [460, 56] on input "41" at bounding box center [488, 60] width 56 height 26
type input "42"
click at [460, 56] on input "42" at bounding box center [488, 60] width 56 height 26
click at [581, 57] on input "54" at bounding box center [609, 60] width 56 height 26
click at [581, 57] on input "55" at bounding box center [609, 60] width 56 height 26
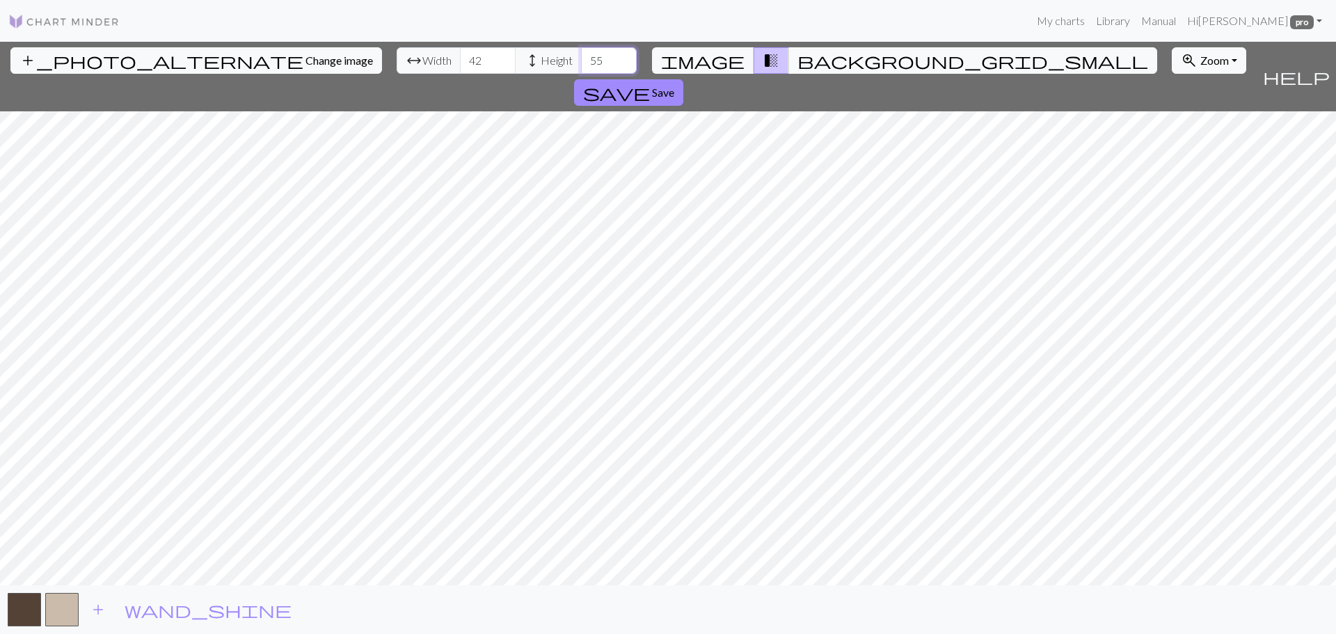
click at [581, 57] on input "56" at bounding box center [609, 60] width 56 height 26
click at [581, 57] on input "57" at bounding box center [609, 60] width 56 height 26
click at [581, 57] on input "58" at bounding box center [609, 60] width 56 height 26
click at [581, 56] on input "59" at bounding box center [609, 60] width 56 height 26
type input "60"
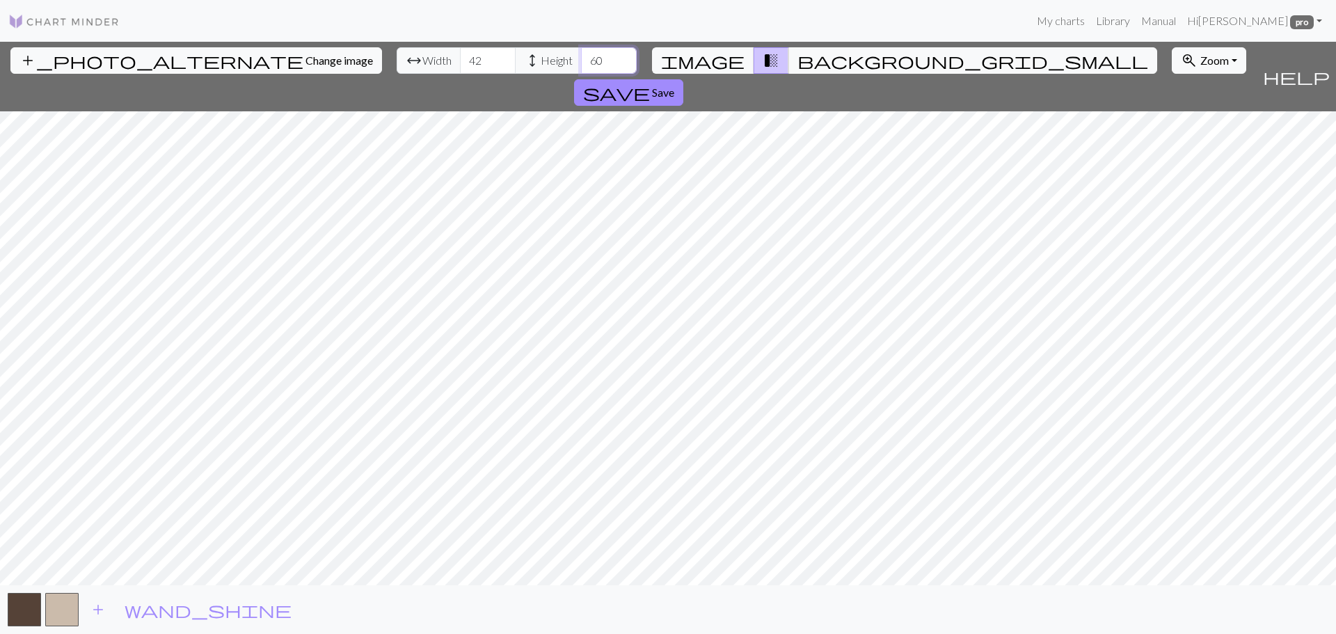
click at [581, 56] on input "60" at bounding box center [609, 60] width 56 height 26
click at [726, 63] on span "image" at bounding box center [702, 60] width 83 height 19
click at [763, 60] on span "transition_fade" at bounding box center [771, 60] width 17 height 19
click at [723, 62] on span "image" at bounding box center [702, 60] width 83 height 19
click at [763, 57] on span "transition_fade" at bounding box center [771, 60] width 17 height 19
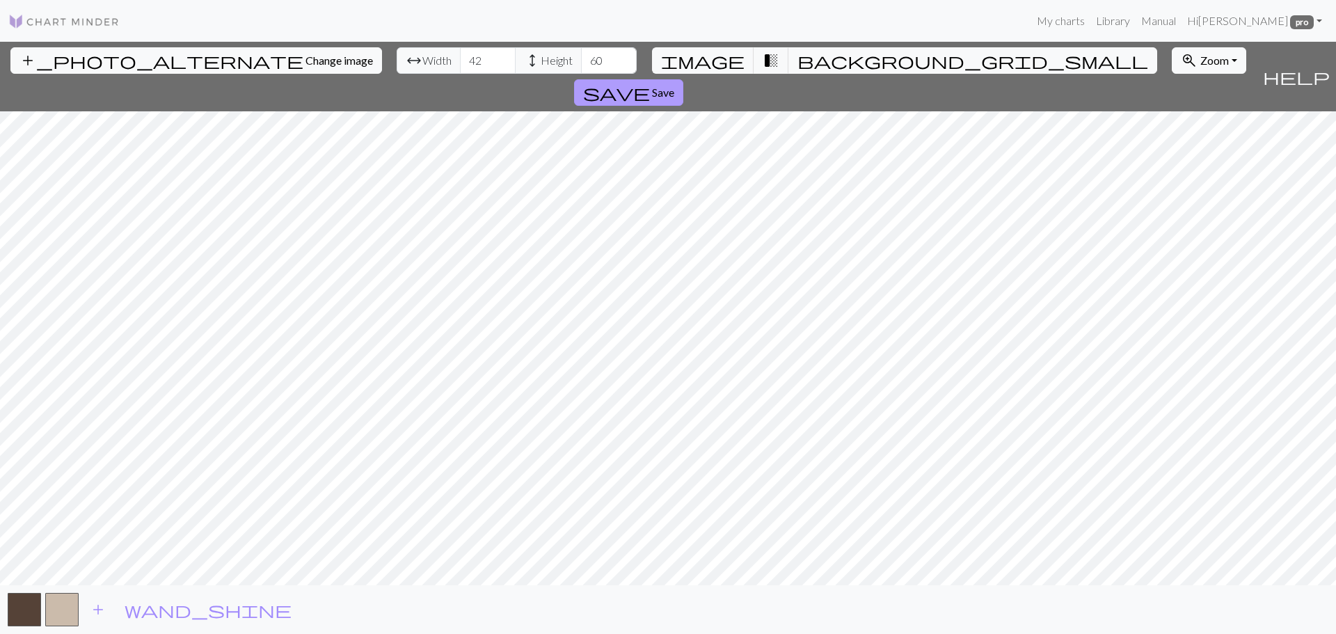
drag, startPoint x: 1207, startPoint y: 65, endPoint x: 1189, endPoint y: 69, distance: 18.4
click at [683, 79] on button "save Save" at bounding box center [628, 92] width 109 height 26
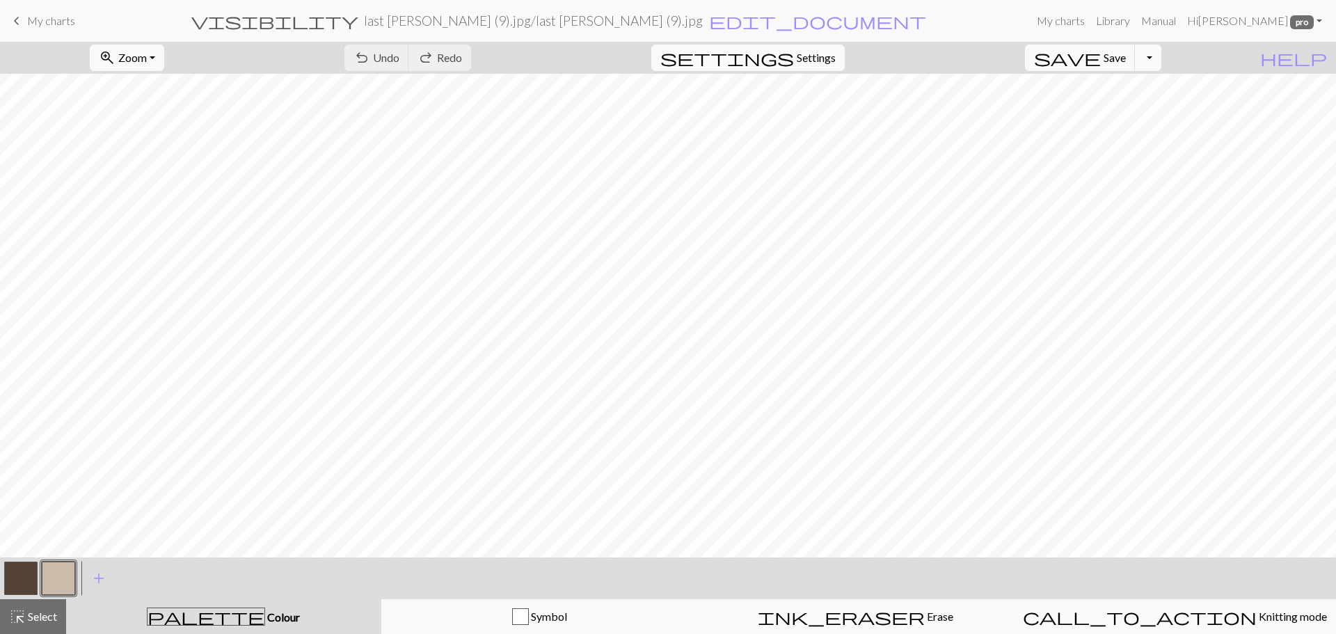
click at [1161, 58] on button "Toggle Dropdown" at bounding box center [1148, 58] width 26 height 26
click at [1125, 111] on button "save_alt Download" at bounding box center [1046, 110] width 230 height 22
click at [623, 42] on button "Download" at bounding box center [633, 45] width 67 height 26
click at [31, 17] on span "My charts" at bounding box center [51, 20] width 48 height 13
